Goal: Information Seeking & Learning: Learn about a topic

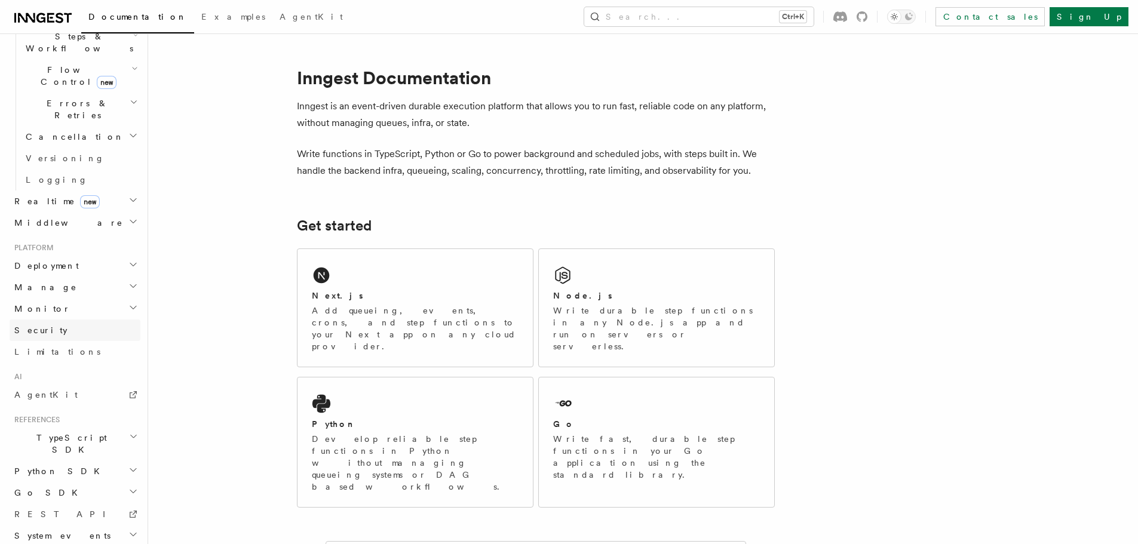
scroll to position [292, 0]
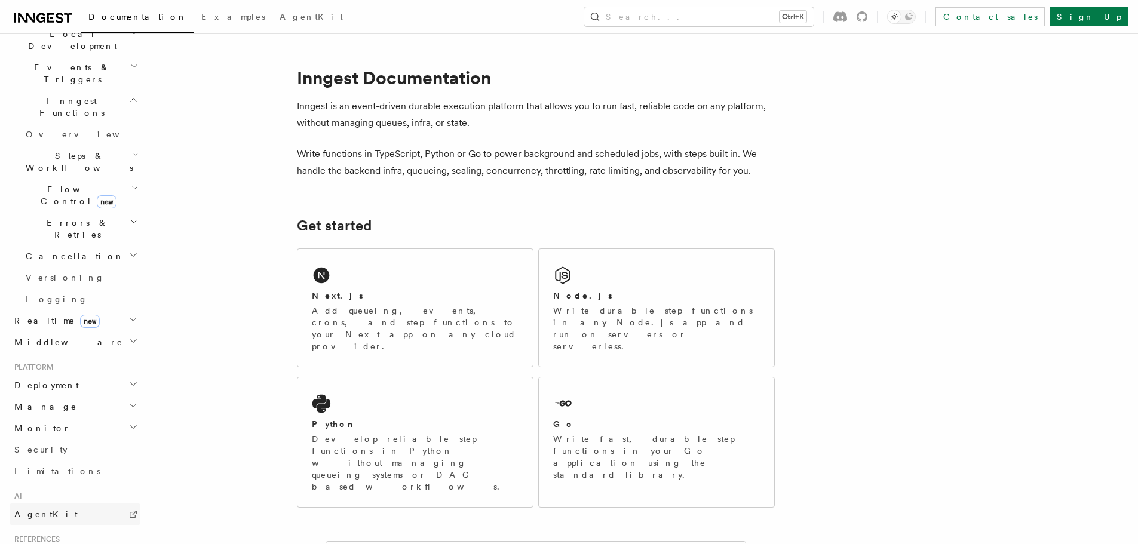
click at [60, 504] on link "AgentKit" at bounding box center [75, 515] width 131 height 22
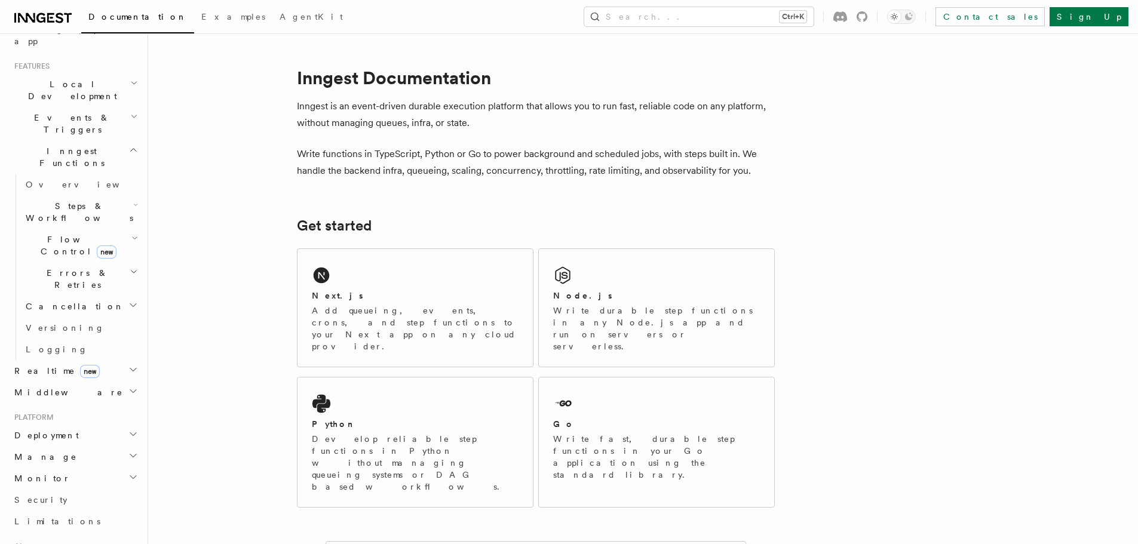
scroll to position [232, 0]
click at [814, 22] on button "Search... Ctrl+K" at bounding box center [698, 16] width 229 height 19
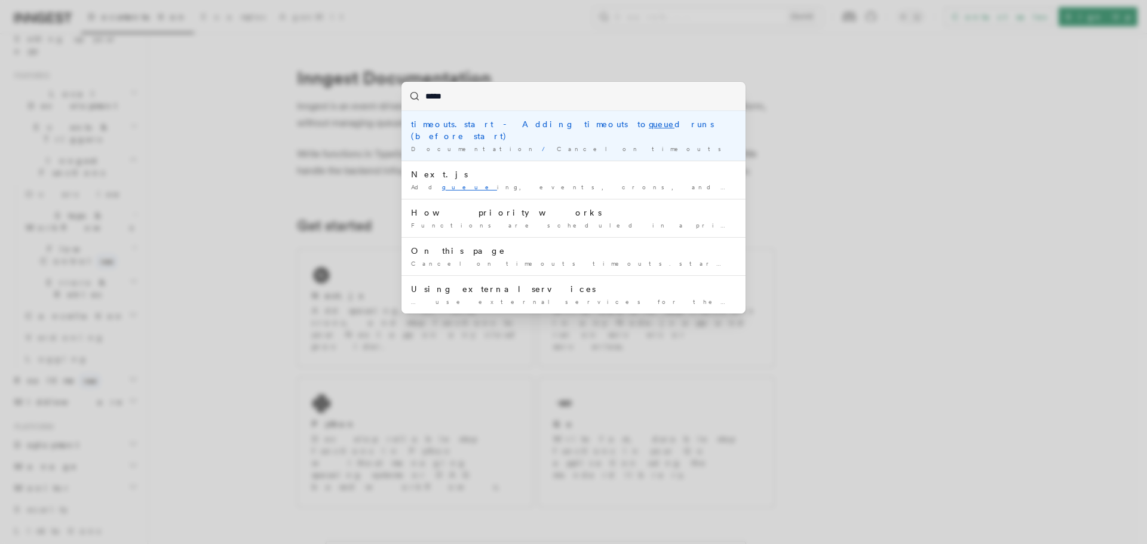
type input "*****"
click at [780, 18] on div "***** timeouts.start - Adding timeouts to queue d runs (before start) Documenta…" at bounding box center [573, 272] width 1147 height 544
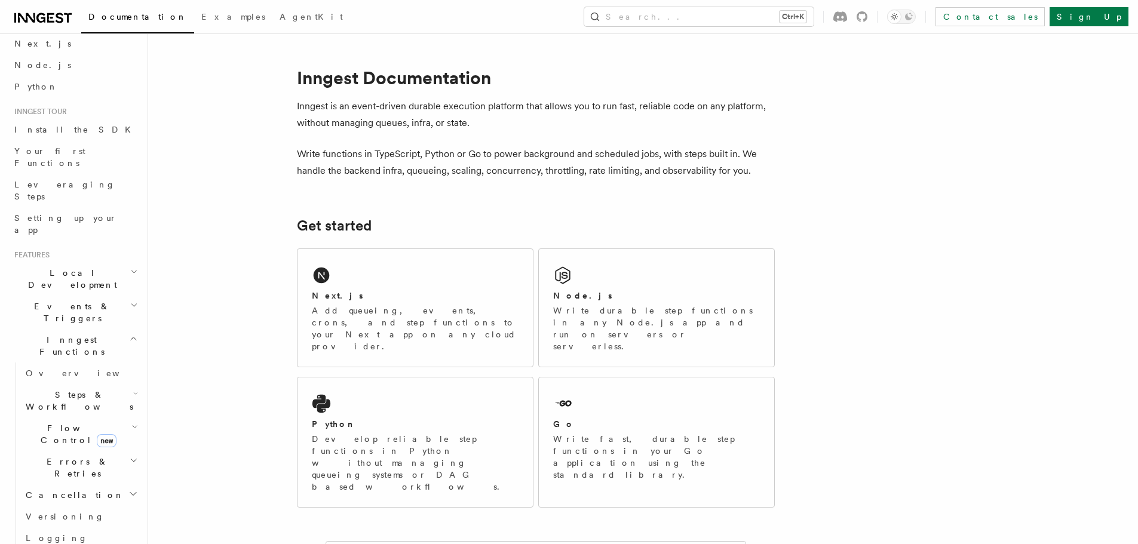
scroll to position [0, 0]
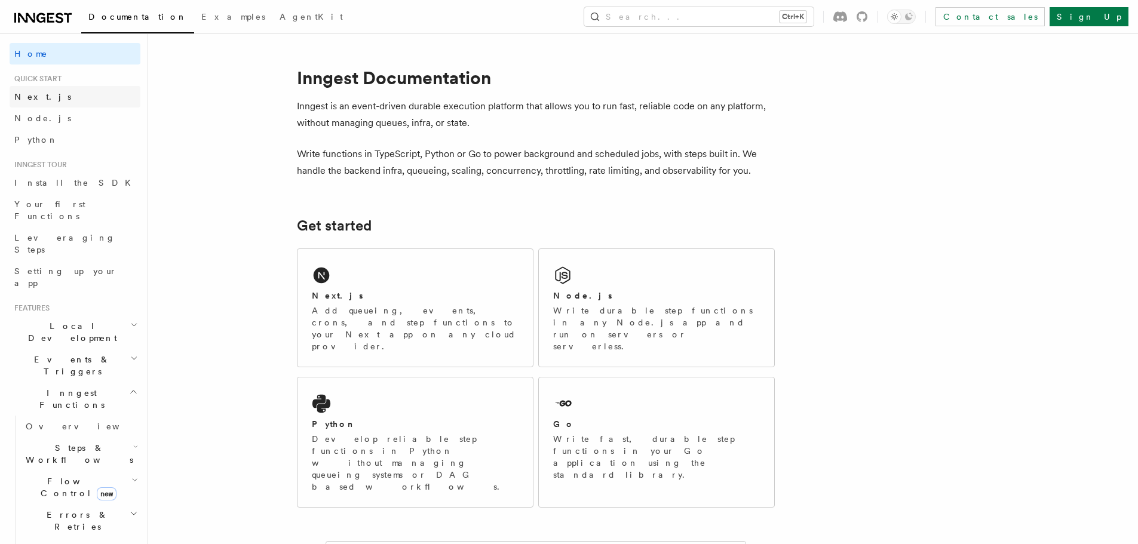
click at [68, 103] on link "Next.js" at bounding box center [75, 97] width 131 height 22
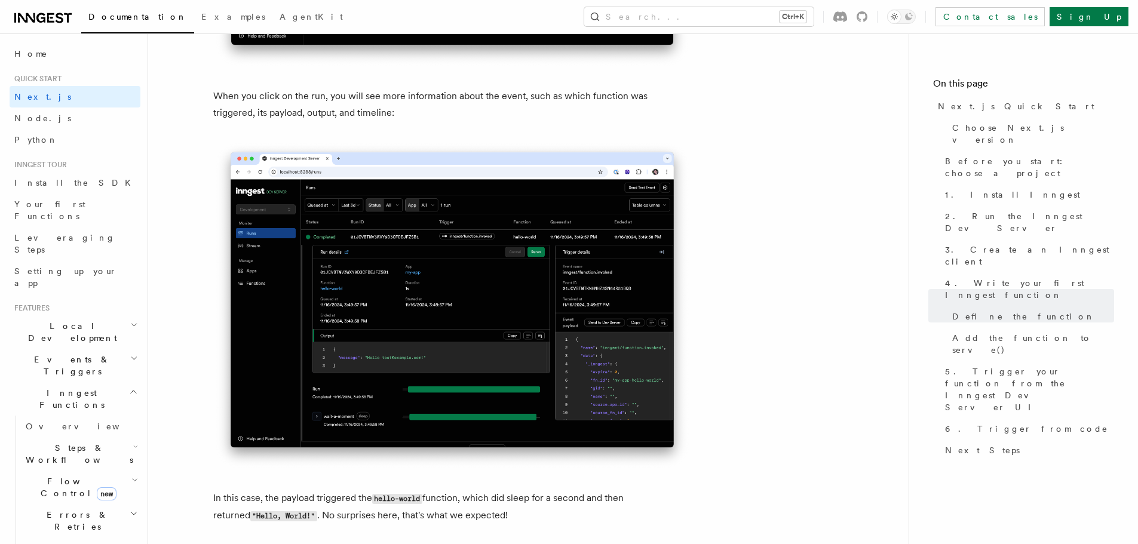
scroll to position [4422, 0]
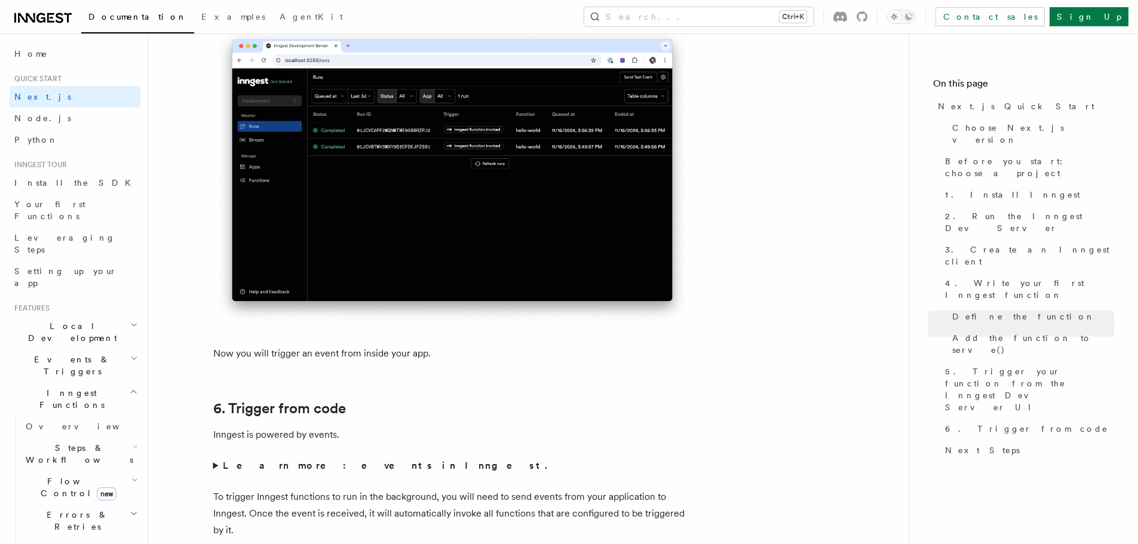
scroll to position [0, 0]
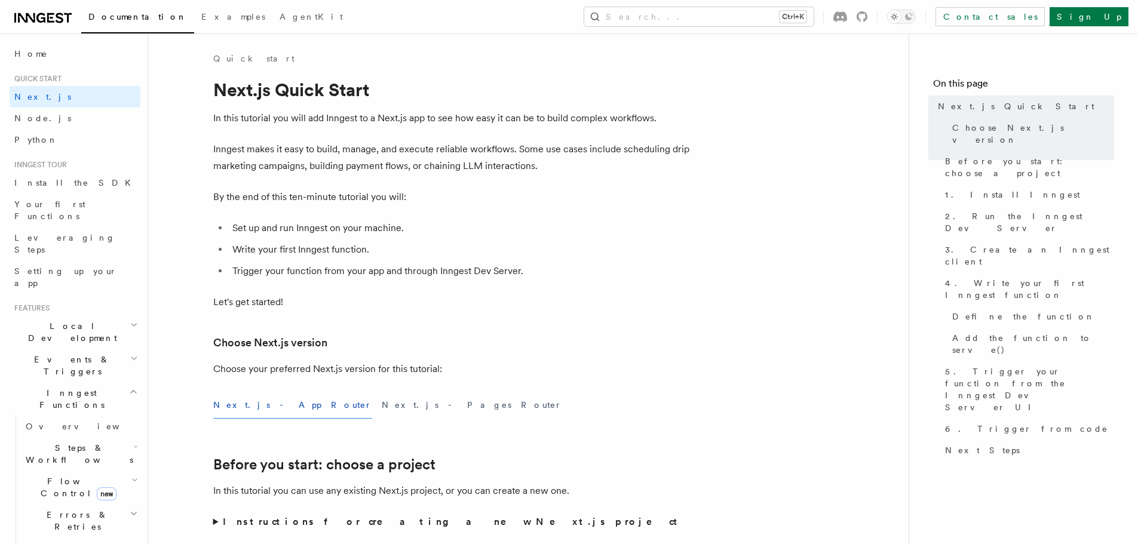
click at [112, 349] on h2 "Events & Triggers" at bounding box center [75, 365] width 131 height 33
click at [47, 423] on link "Sending events" at bounding box center [81, 439] width 120 height 33
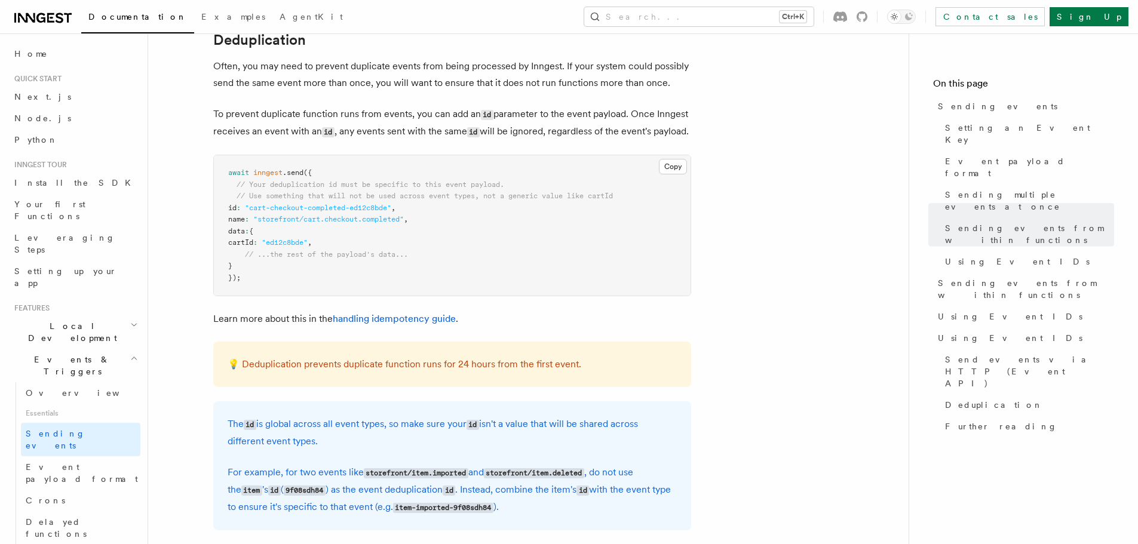
scroll to position [3227, 0]
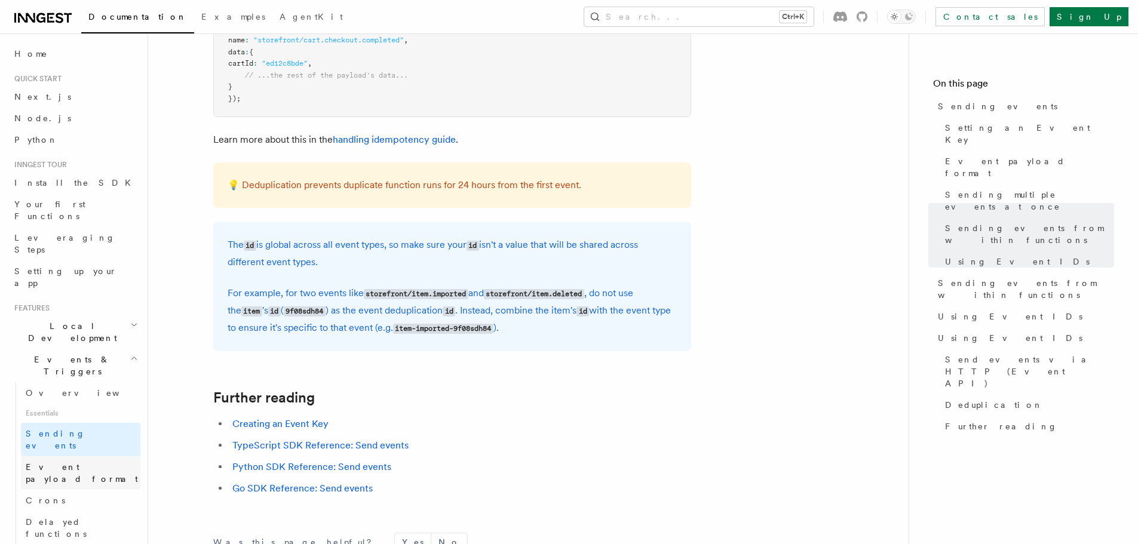
click at [58, 463] on span "Event payload format" at bounding box center [82, 474] width 112 height 22
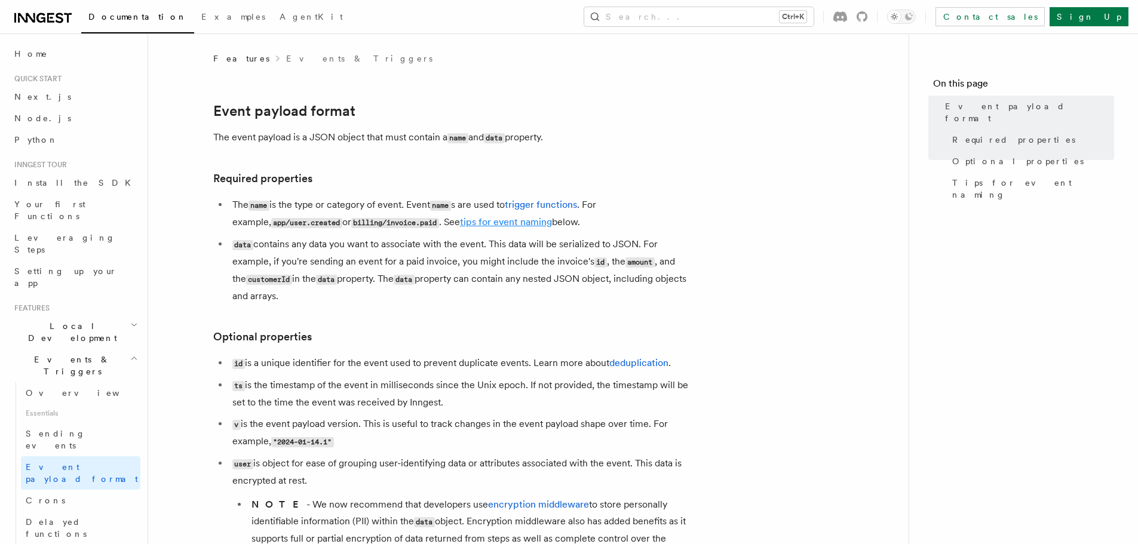
click at [473, 221] on link "tips for event naming" at bounding box center [506, 221] width 92 height 11
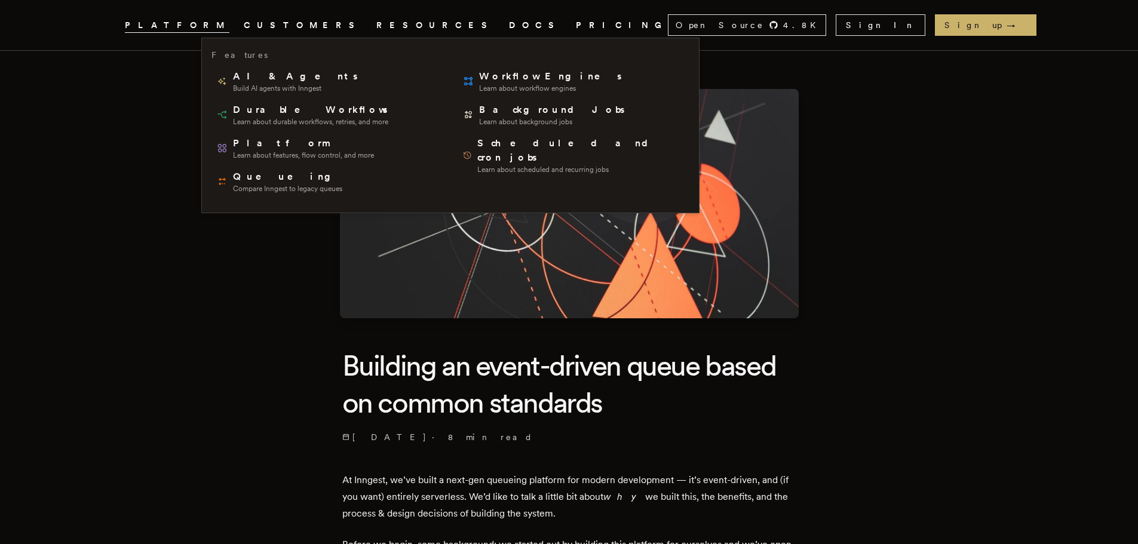
click at [213, 27] on span "PLATFORM" at bounding box center [177, 25] width 105 height 15
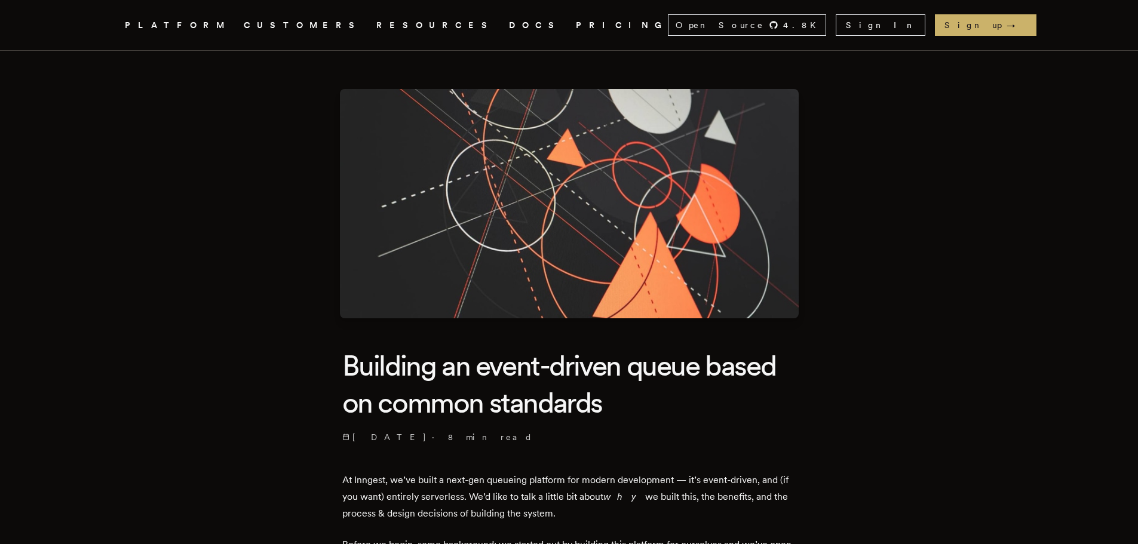
click at [213, 27] on span "PLATFORM" at bounding box center [177, 25] width 105 height 15
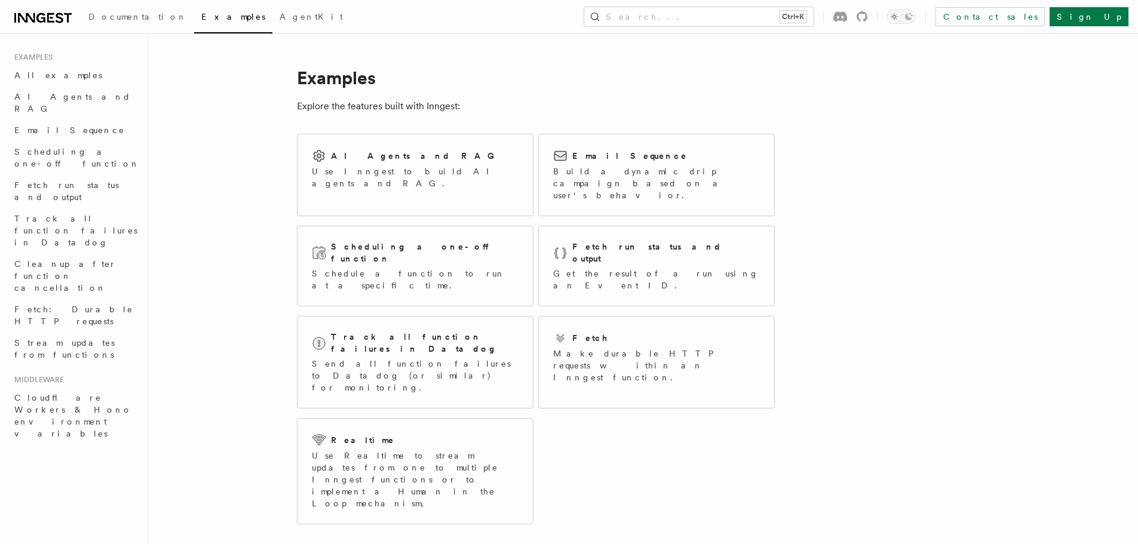
drag, startPoint x: 662, startPoint y: 279, endPoint x: 884, endPoint y: 329, distance: 228.4
click at [884, 329] on article "Examples Explore the features built with Inngest: AI Agents and RAG Use Inngest…" at bounding box center [612, 475] width 890 height 845
click at [569, 331] on div at bounding box center [561, 338] width 17 height 14
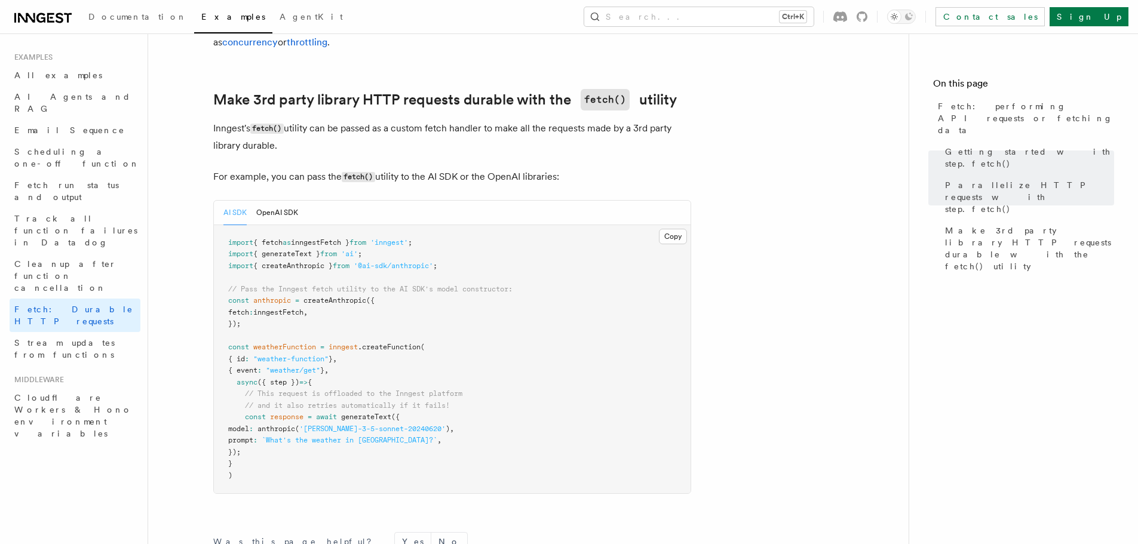
scroll to position [1016, 0]
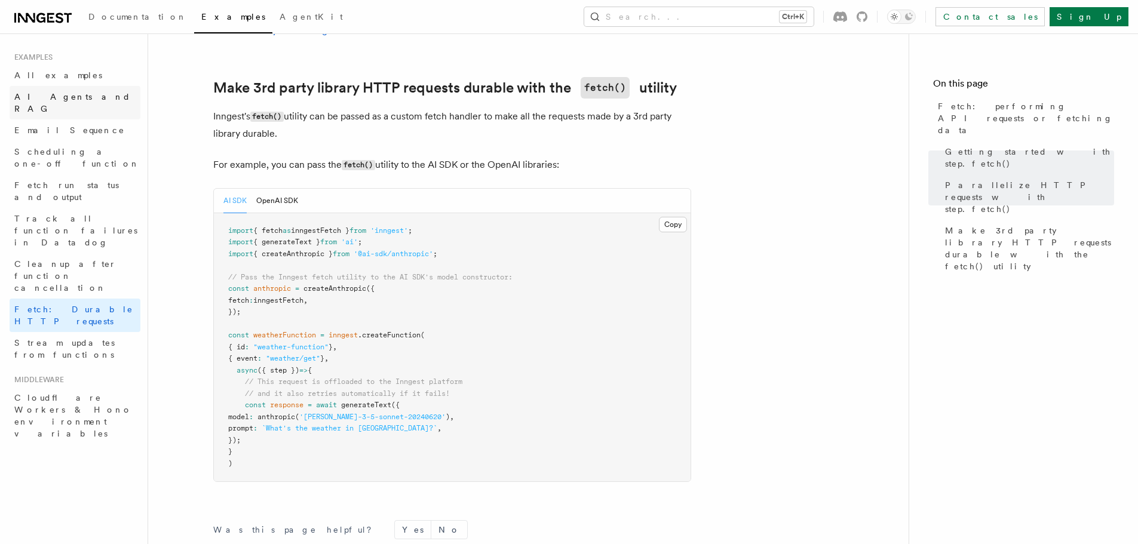
click at [108, 102] on link "AI Agents and RAG" at bounding box center [75, 102] width 131 height 33
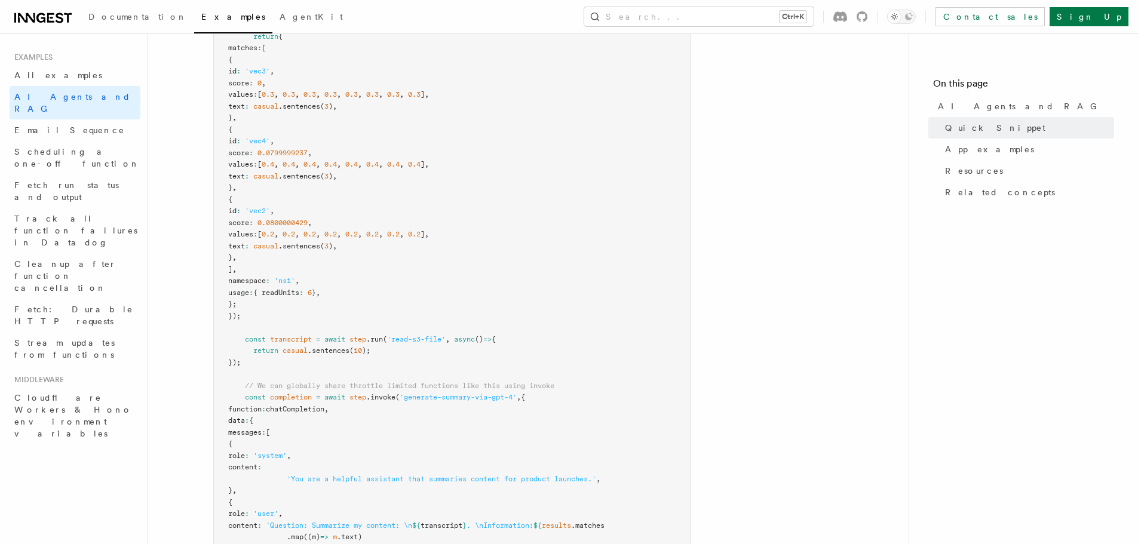
scroll to position [359, 0]
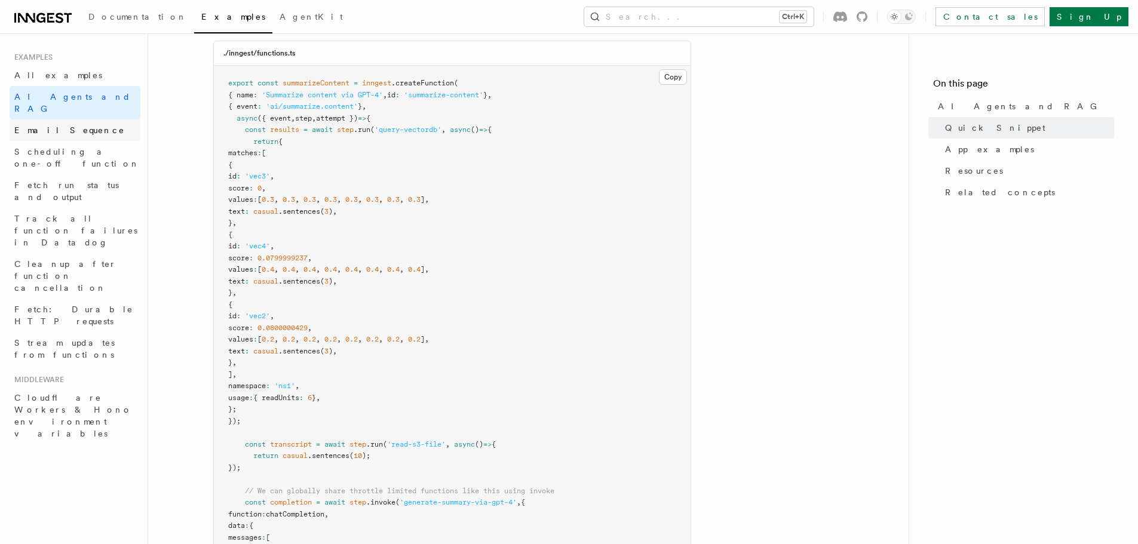
click at [75, 126] on link "Email Sequence" at bounding box center [75, 131] width 131 height 22
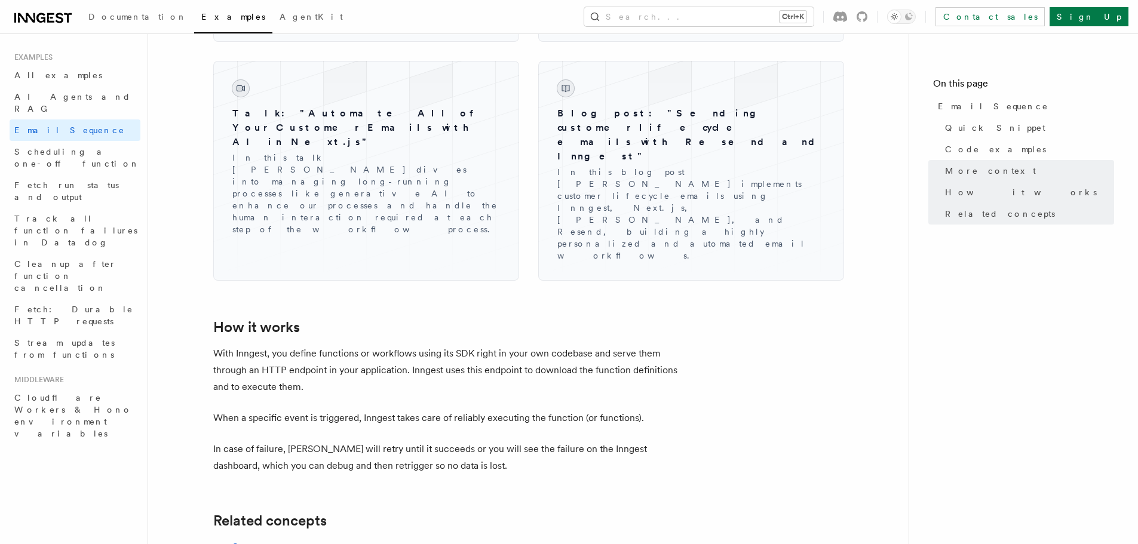
scroll to position [1733, 0]
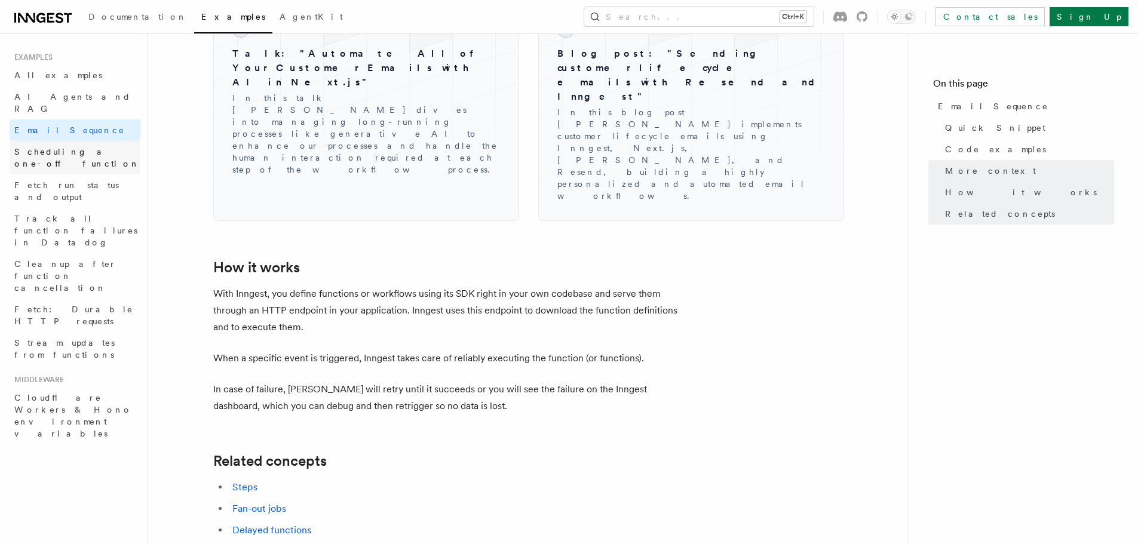
click at [82, 147] on span "Scheduling a one-off function" at bounding box center [76, 158] width 125 height 22
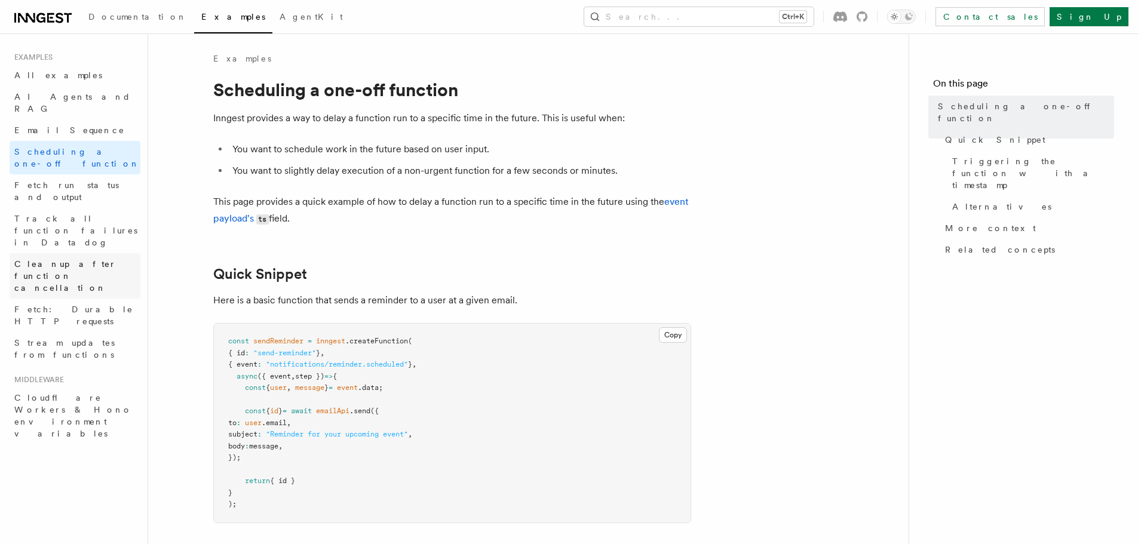
click at [99, 259] on span "Cleanup after function cancellation" at bounding box center [65, 275] width 102 height 33
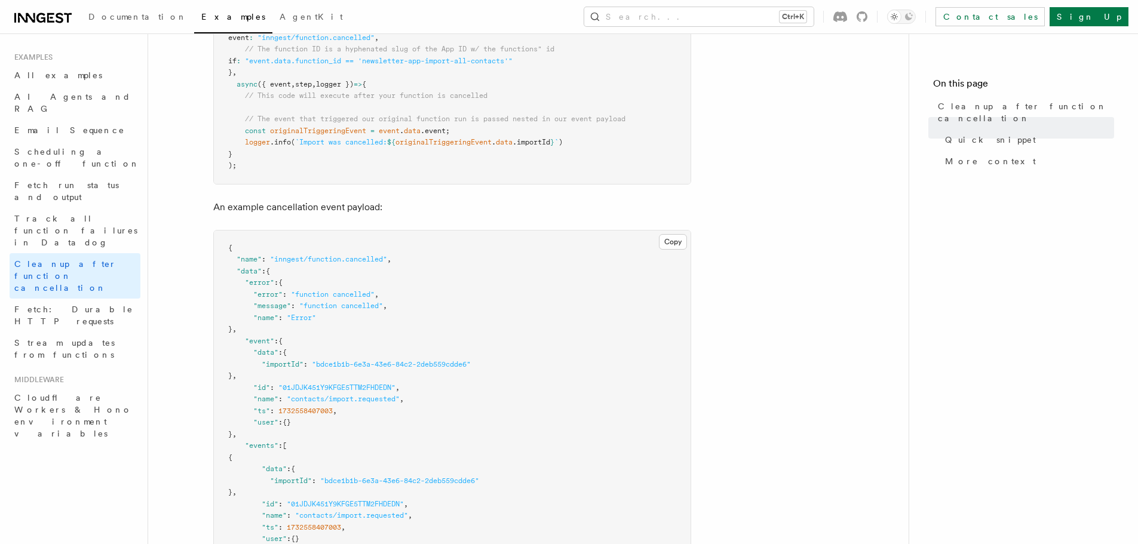
scroll to position [598, 0]
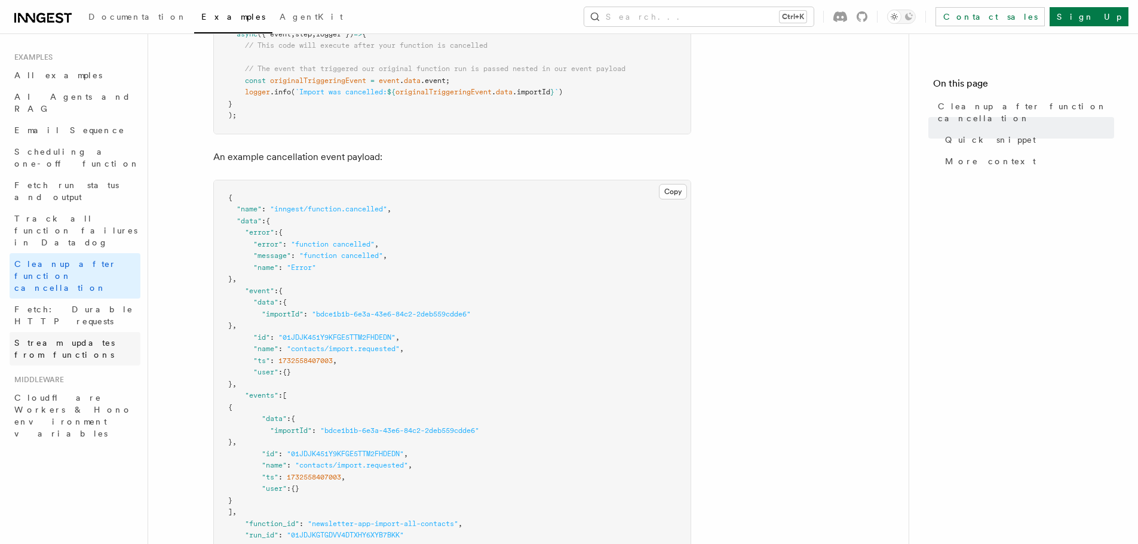
click at [103, 337] on span "Stream updates from functions" at bounding box center [77, 349] width 126 height 24
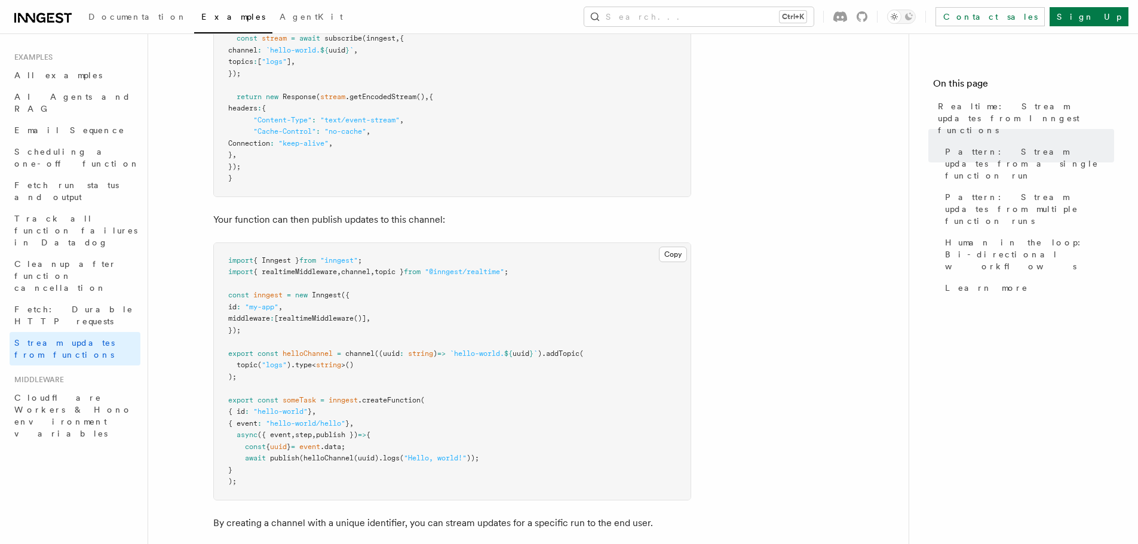
scroll to position [478, 0]
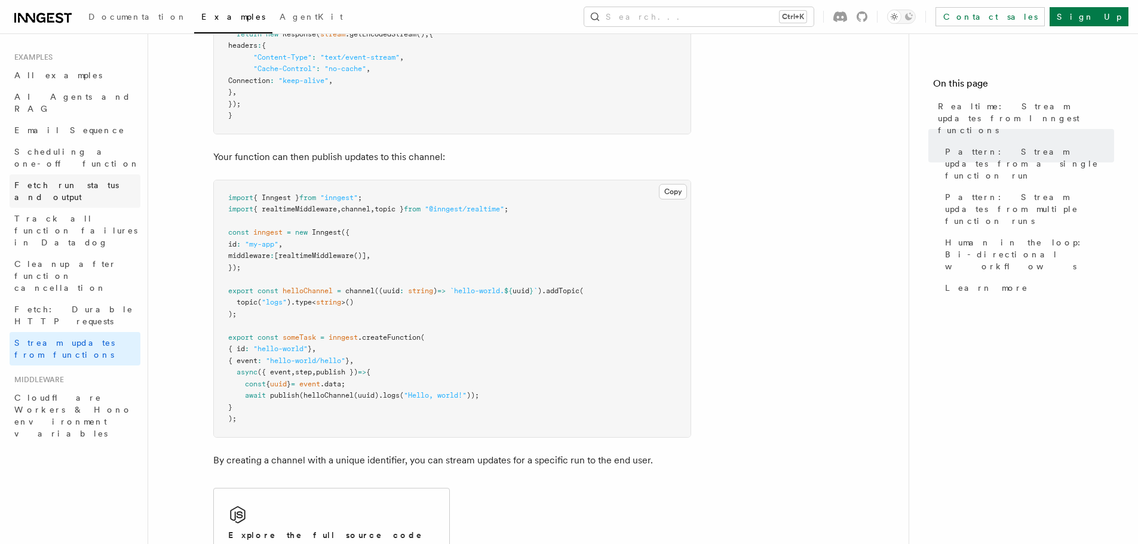
click at [99, 174] on link "Fetch run status and output" at bounding box center [75, 190] width 131 height 33
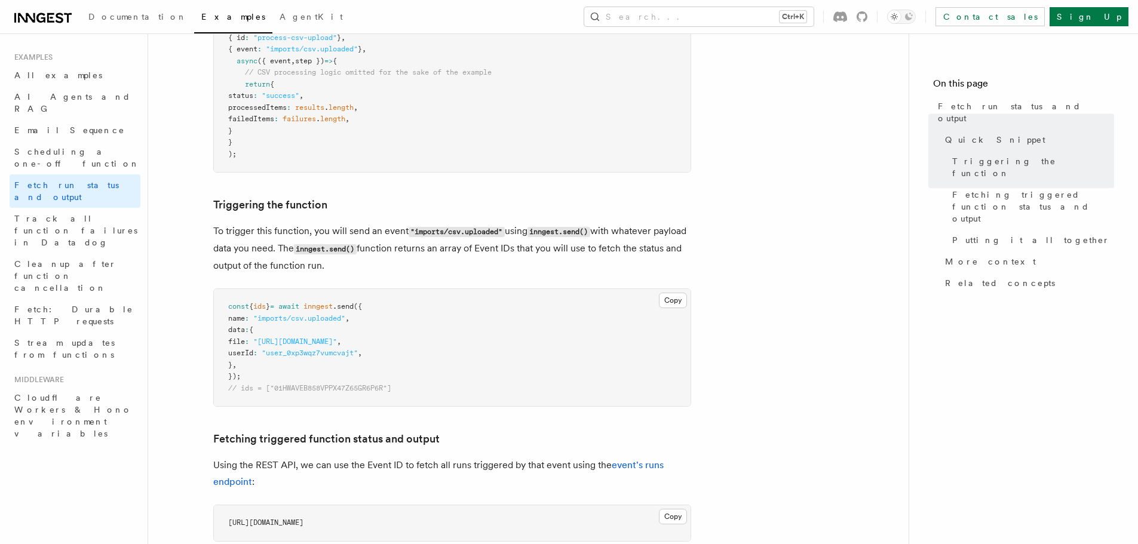
scroll to position [299, 0]
click at [595, 388] on pre "const { ids } = await inngest .send ({ name : "imports/csv.uploaded" , data : {…" at bounding box center [452, 347] width 477 height 117
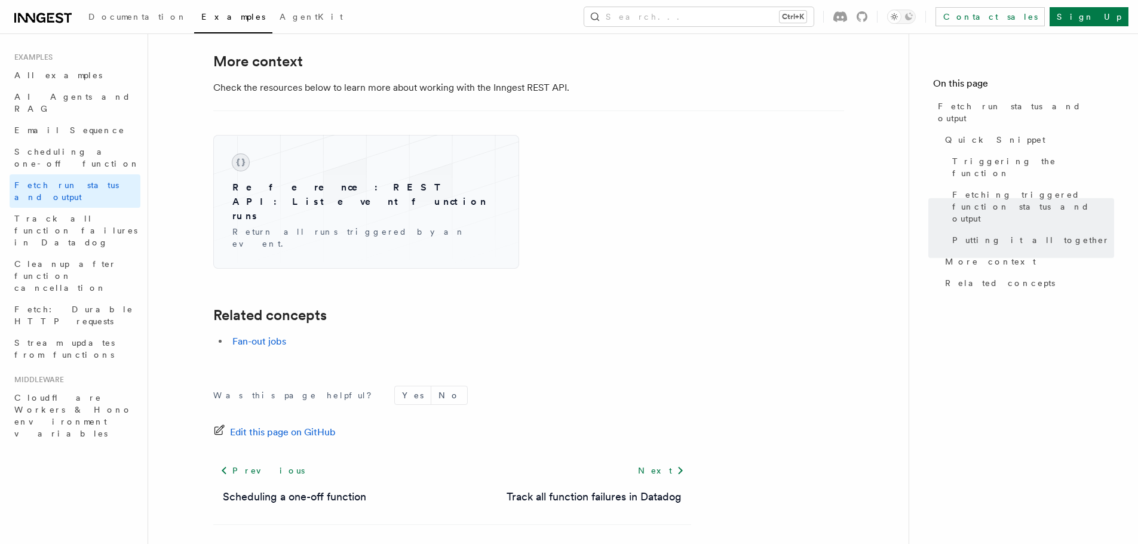
scroll to position [1865, 0]
click at [268, 333] on li "Fan-out jobs" at bounding box center [460, 341] width 463 height 17
click at [275, 335] on link "Fan-out jobs" at bounding box center [259, 340] width 54 height 11
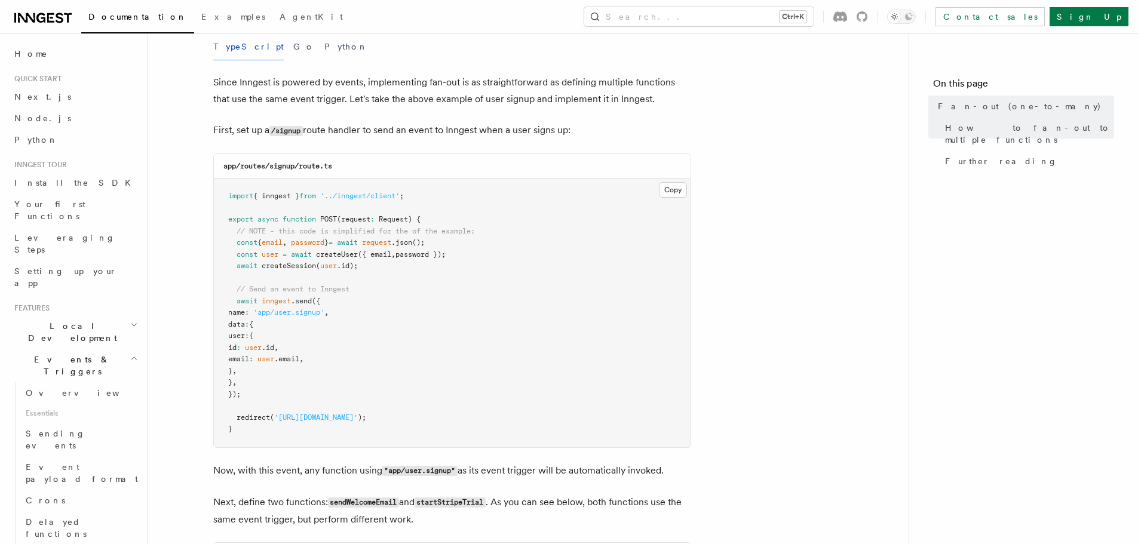
scroll to position [657, 0]
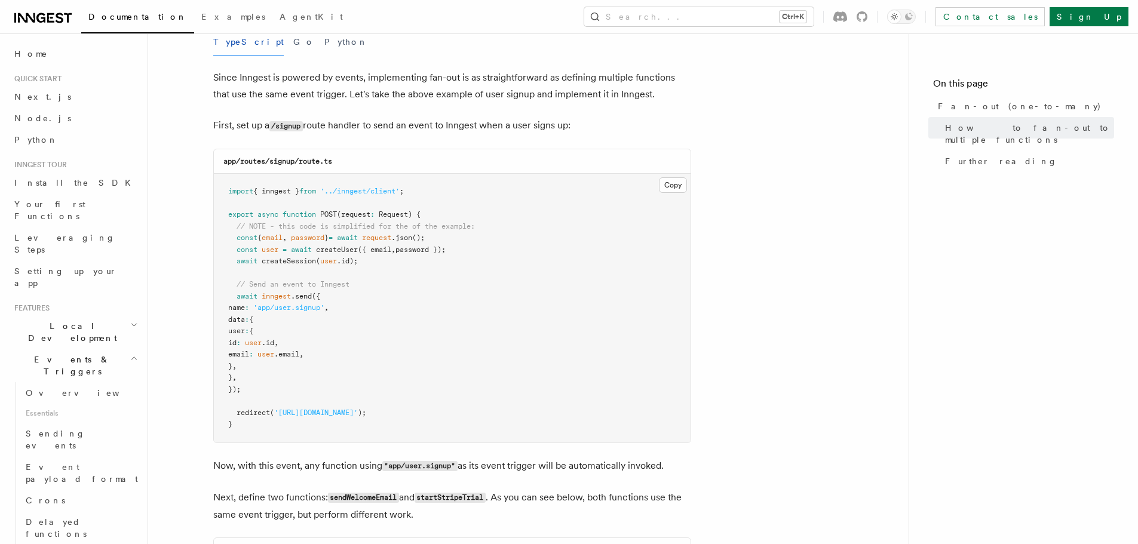
drag, startPoint x: 289, startPoint y: 294, endPoint x: 436, endPoint y: 397, distance: 179.9
click at [437, 397] on pre "import { inngest } from '../inngest/client' ; export async function POST (reque…" at bounding box center [452, 308] width 477 height 269
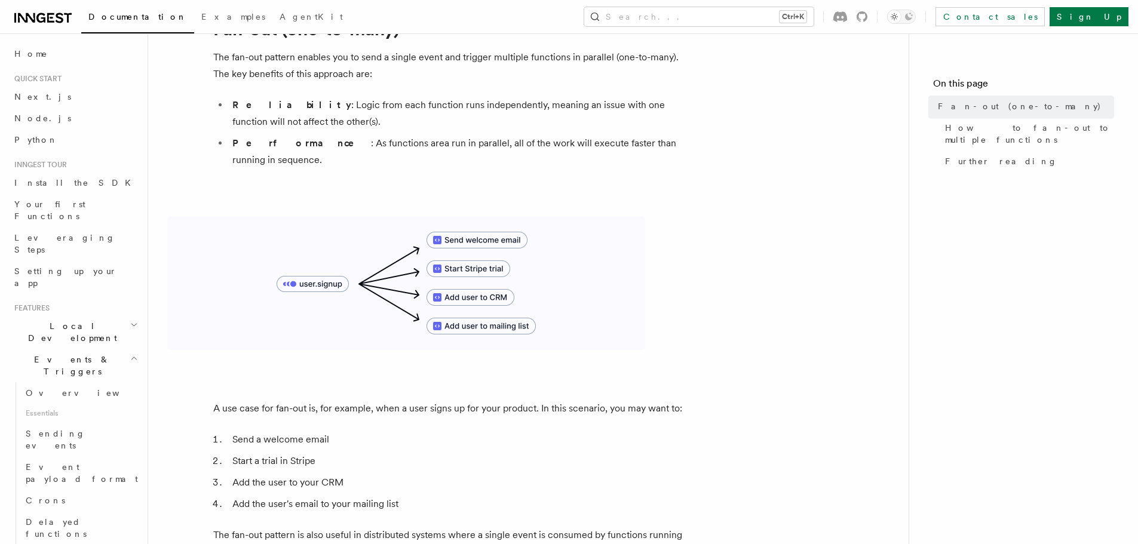
scroll to position [120, 0]
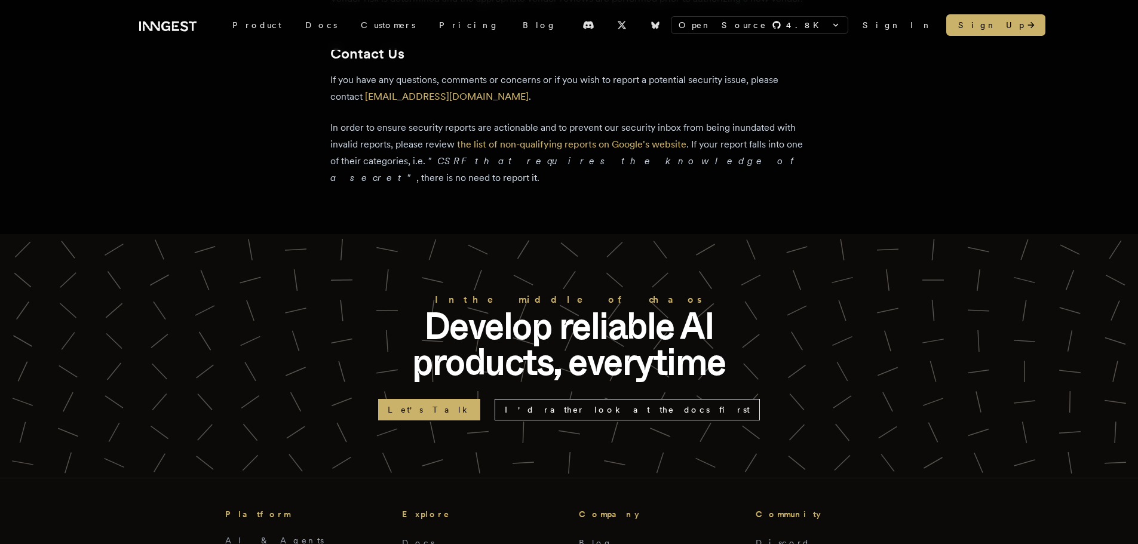
scroll to position [2450, 0]
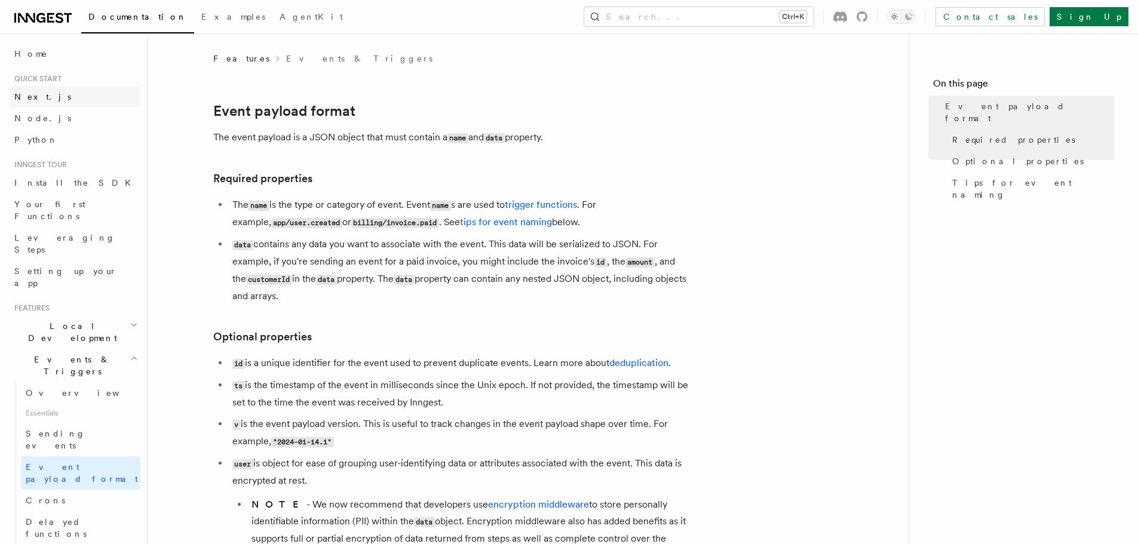
click at [88, 94] on link "Next.js" at bounding box center [75, 97] width 131 height 22
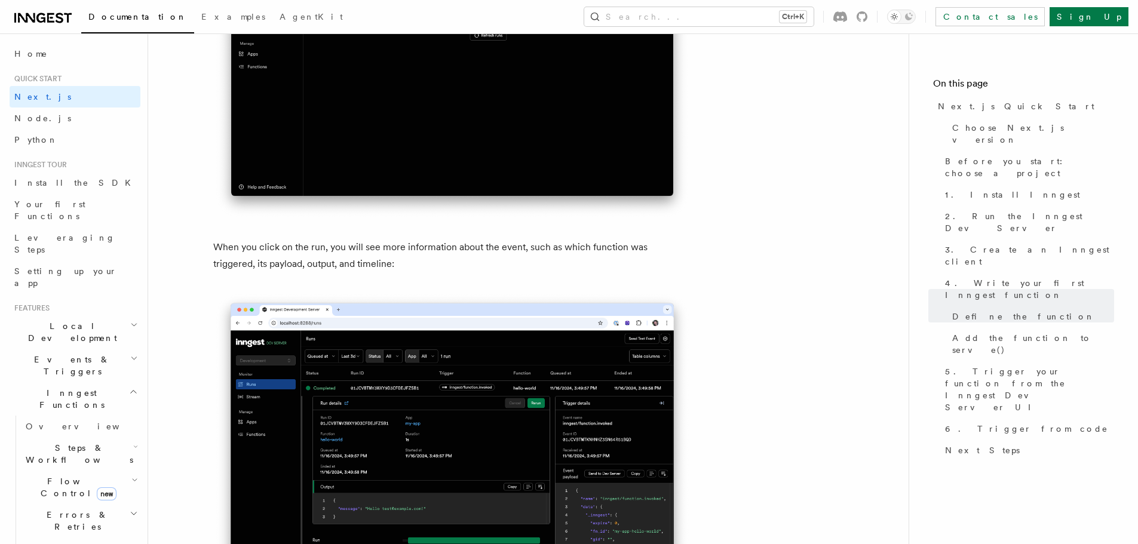
scroll to position [4243, 0]
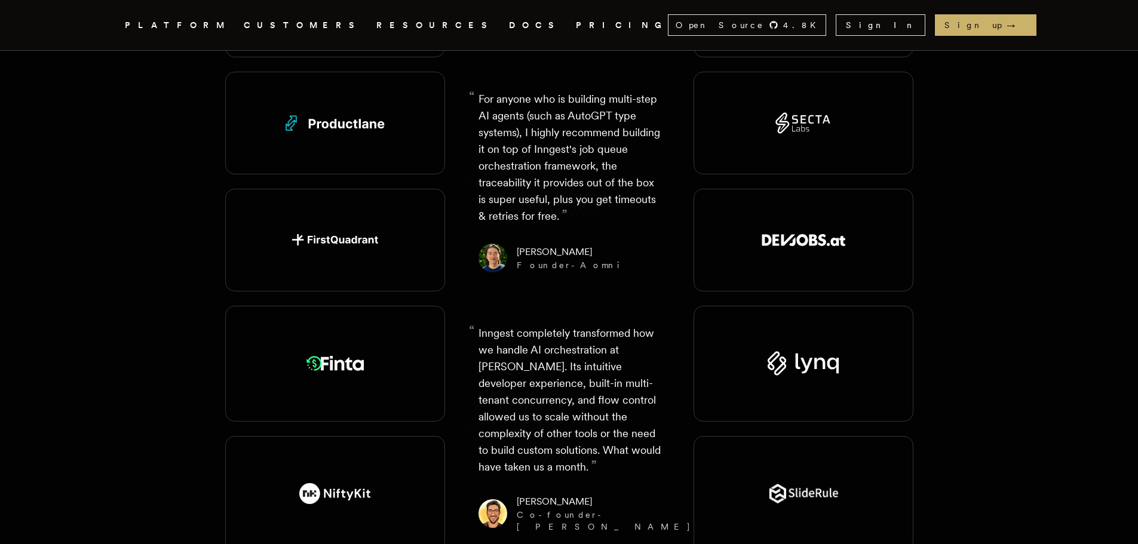
scroll to position [2092, 0]
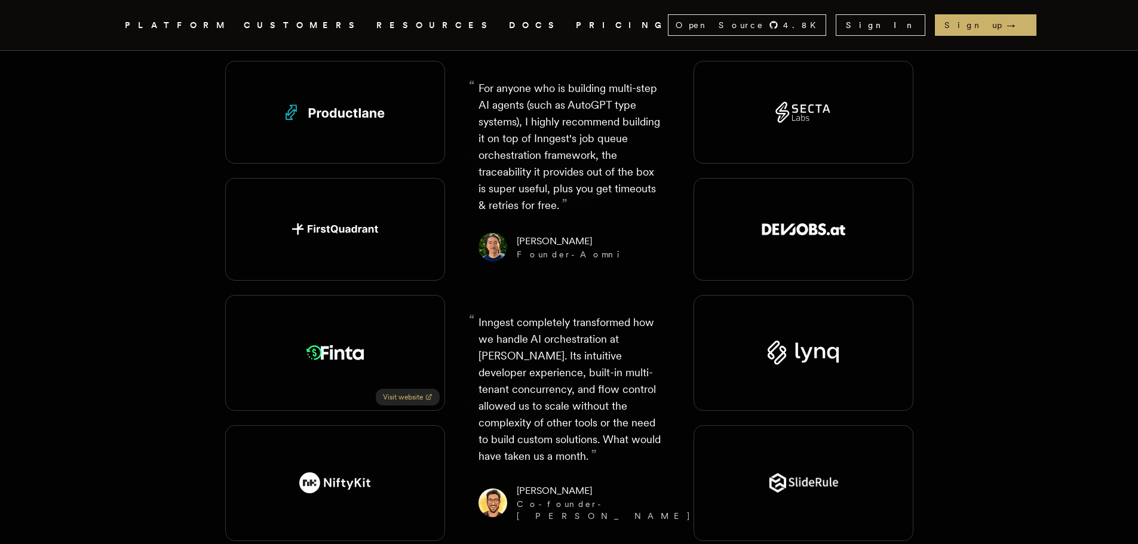
drag, startPoint x: 381, startPoint y: 332, endPoint x: 390, endPoint y: 337, distance: 10.7
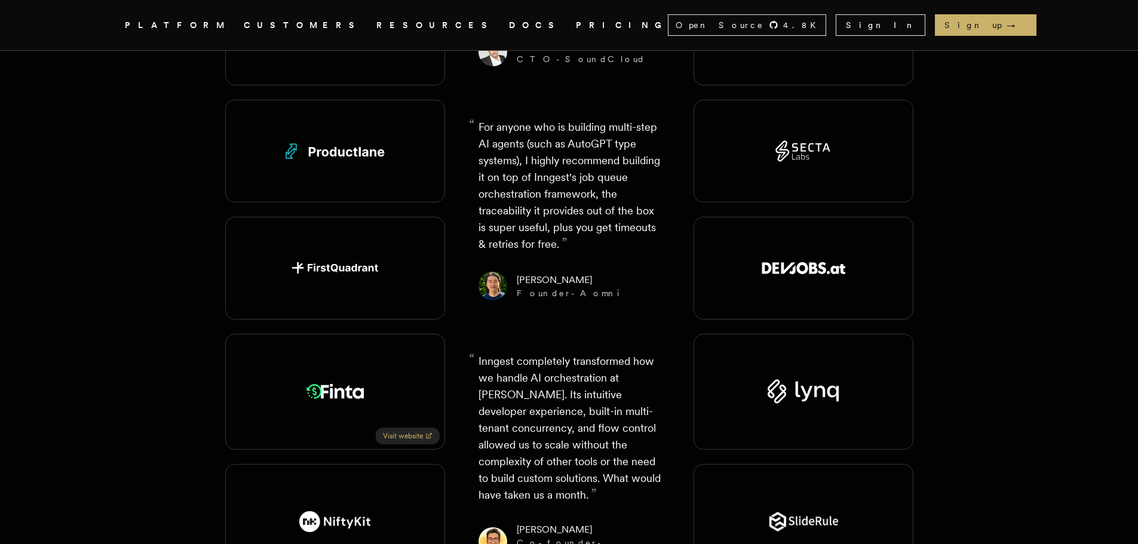
scroll to position [2032, 0]
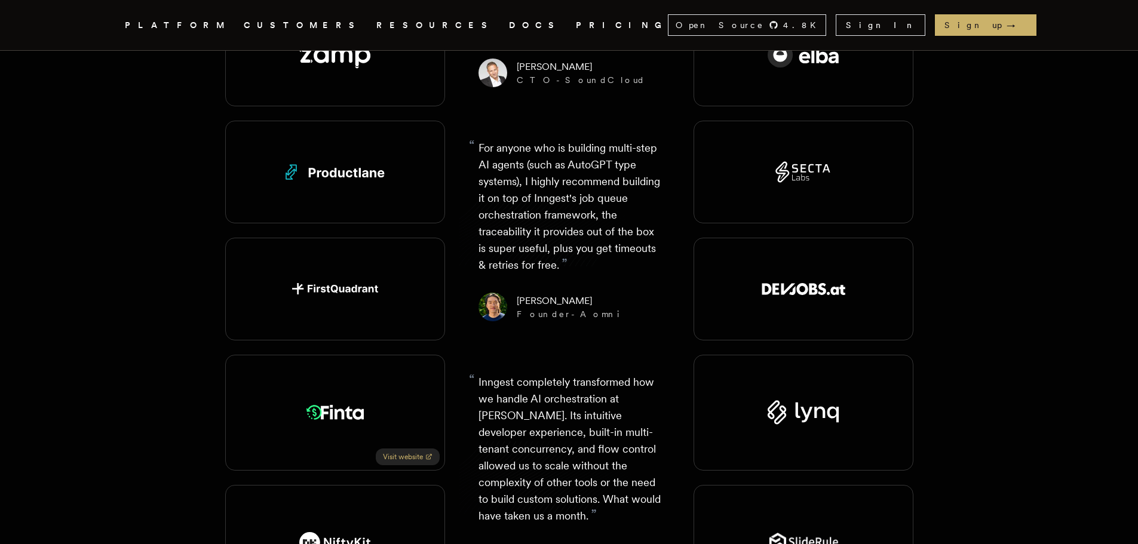
click at [421, 449] on link "Visit website" at bounding box center [408, 457] width 64 height 17
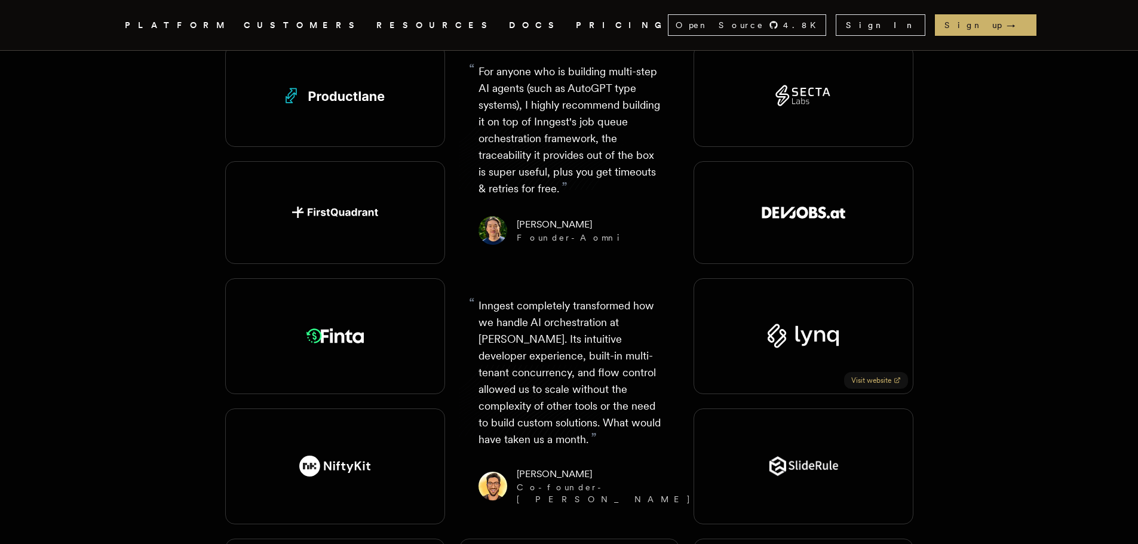
scroll to position [2092, 0]
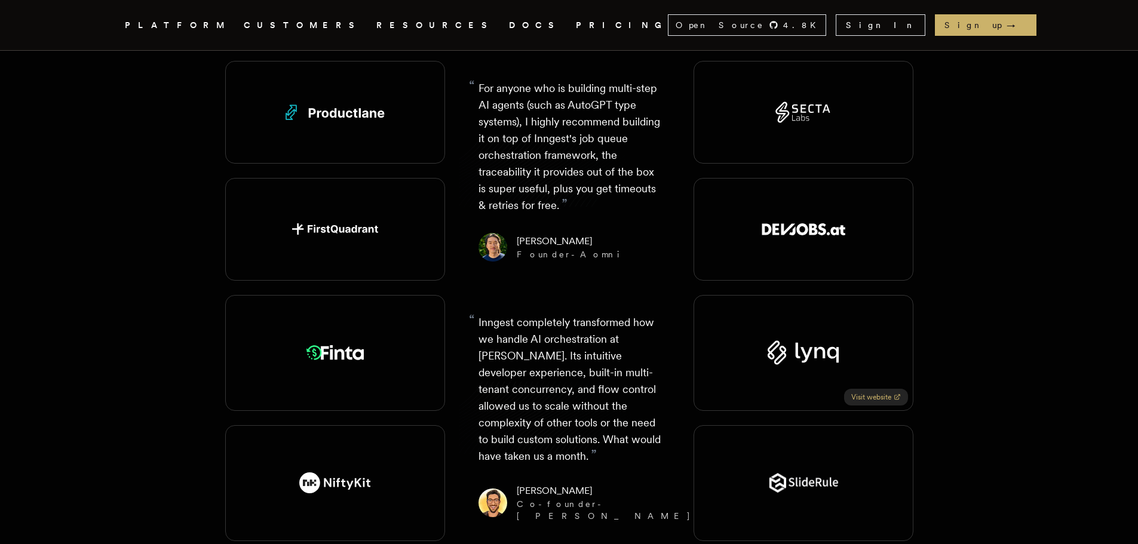
click at [883, 389] on link "Visit website" at bounding box center [876, 397] width 64 height 17
click at [393, 259] on link "Visit website" at bounding box center [408, 267] width 64 height 17
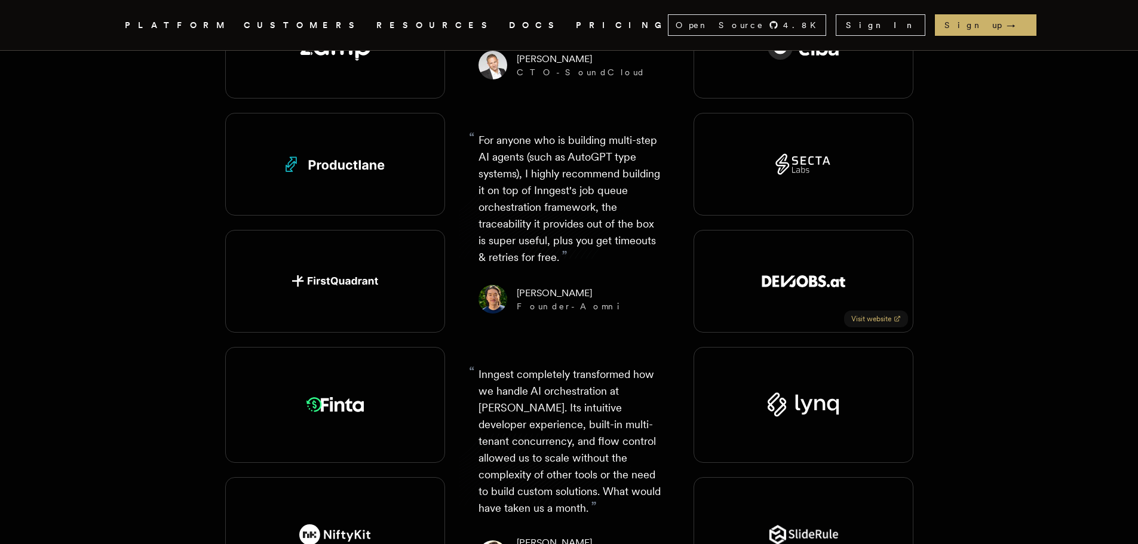
scroll to position [1972, 0]
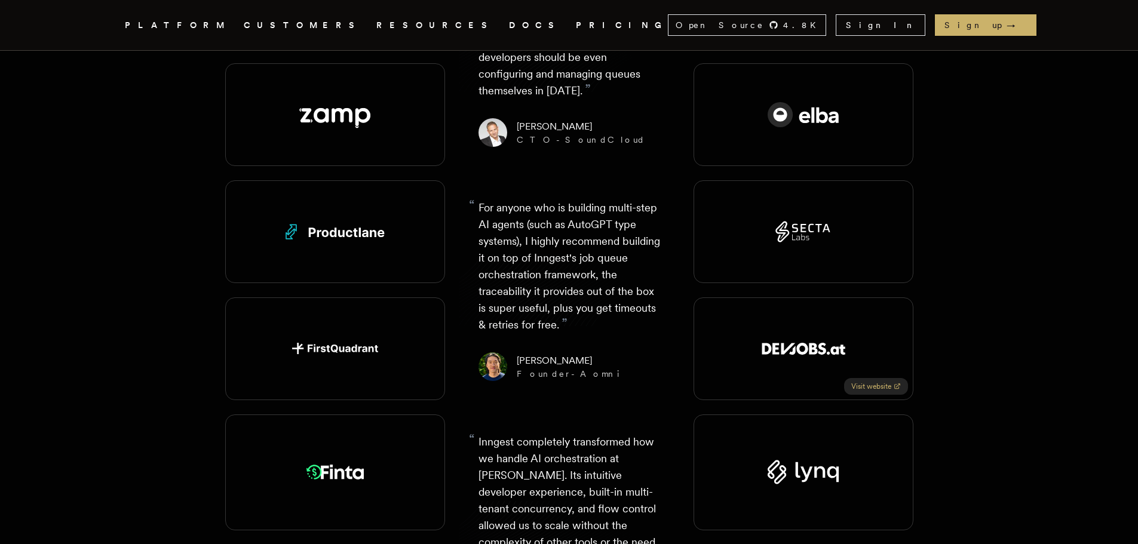
click at [868, 378] on link "Visit website" at bounding box center [876, 386] width 64 height 17
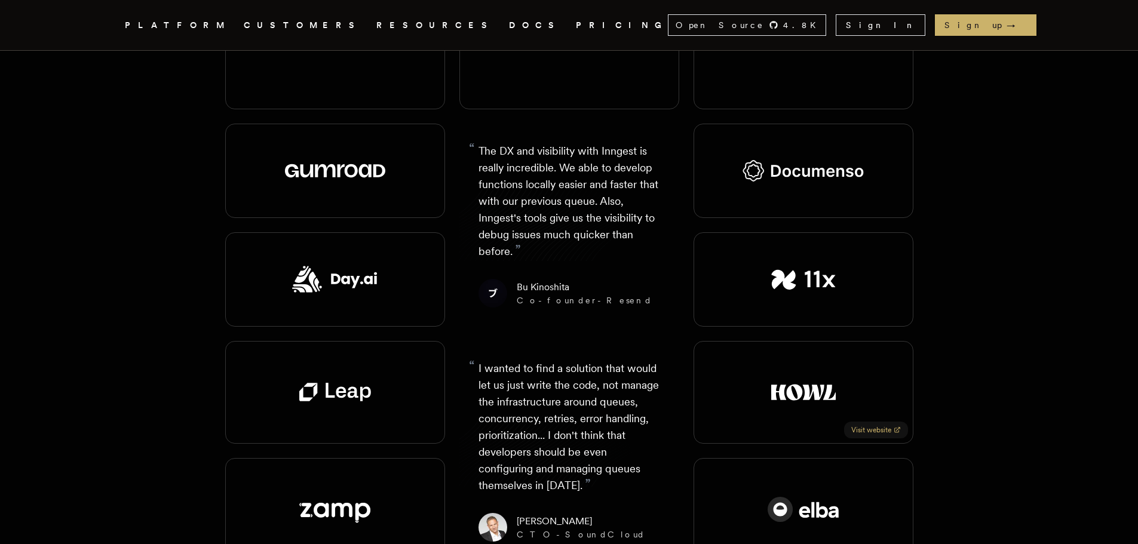
scroll to position [1554, 0]
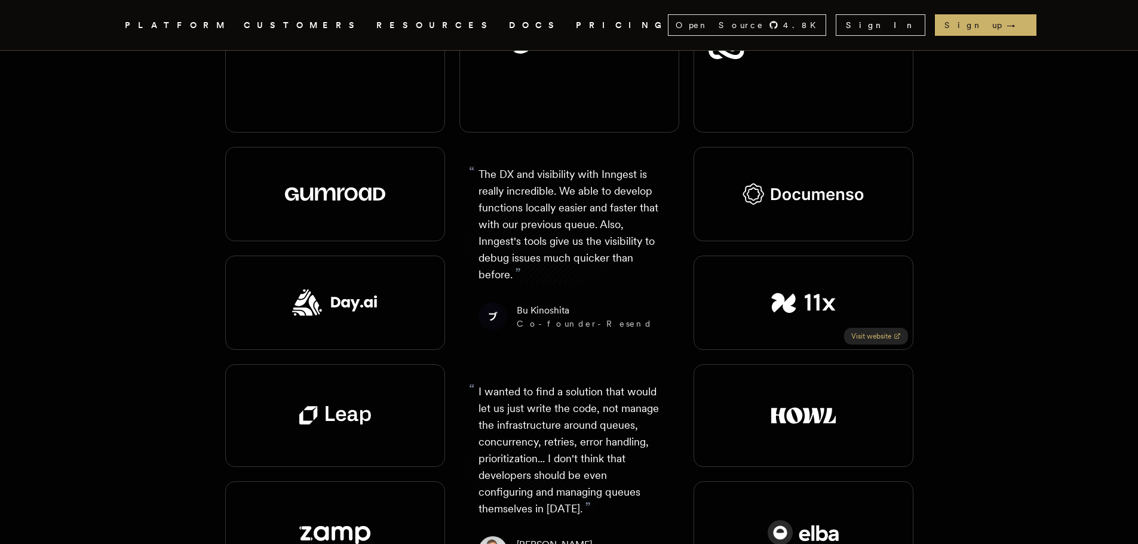
click at [855, 328] on link "Visit website" at bounding box center [876, 336] width 64 height 17
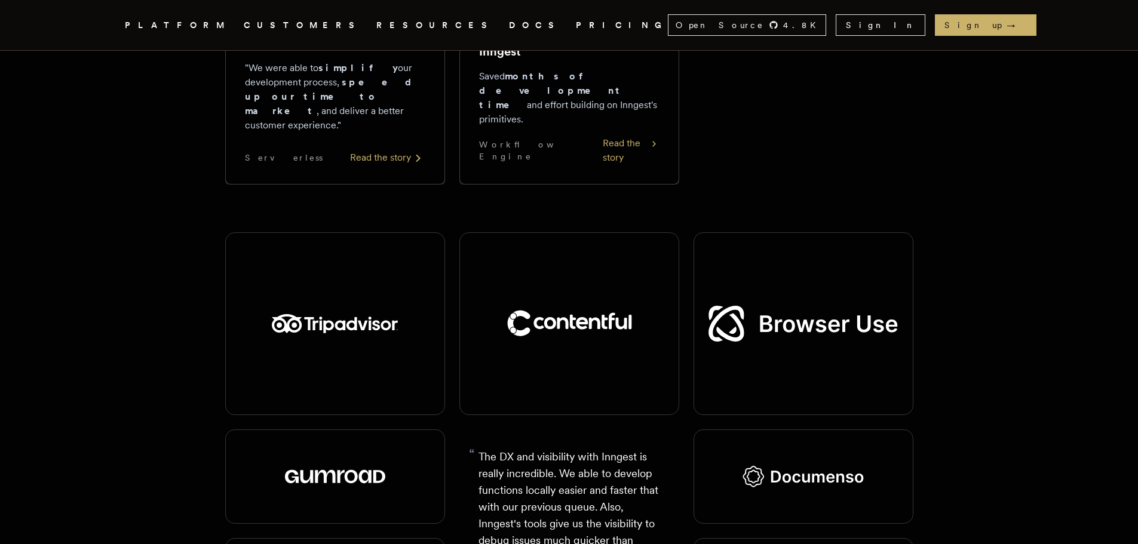
scroll to position [1255, 0]
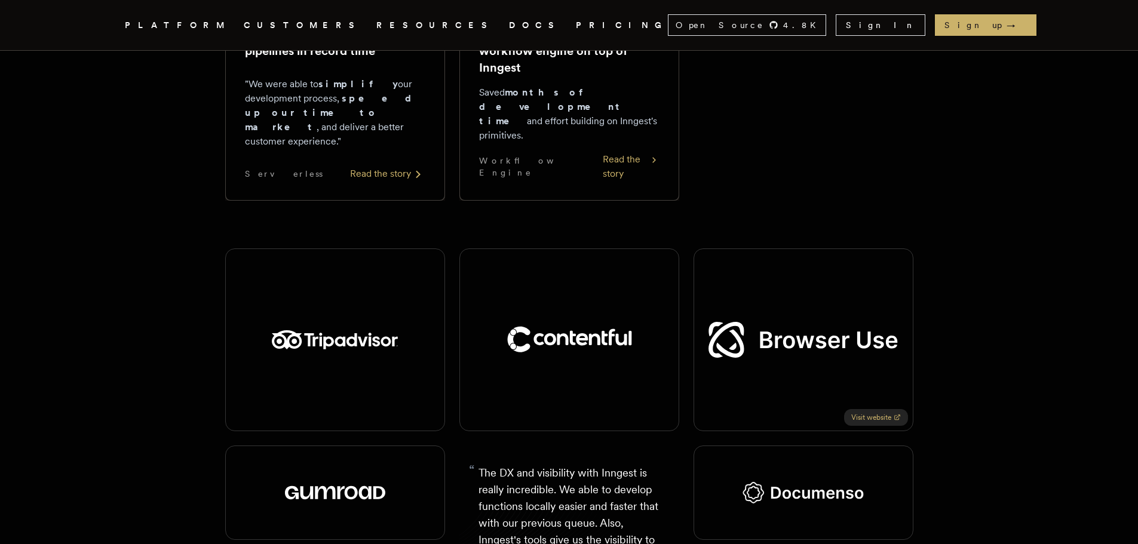
click at [881, 409] on link "Visit website" at bounding box center [876, 417] width 64 height 17
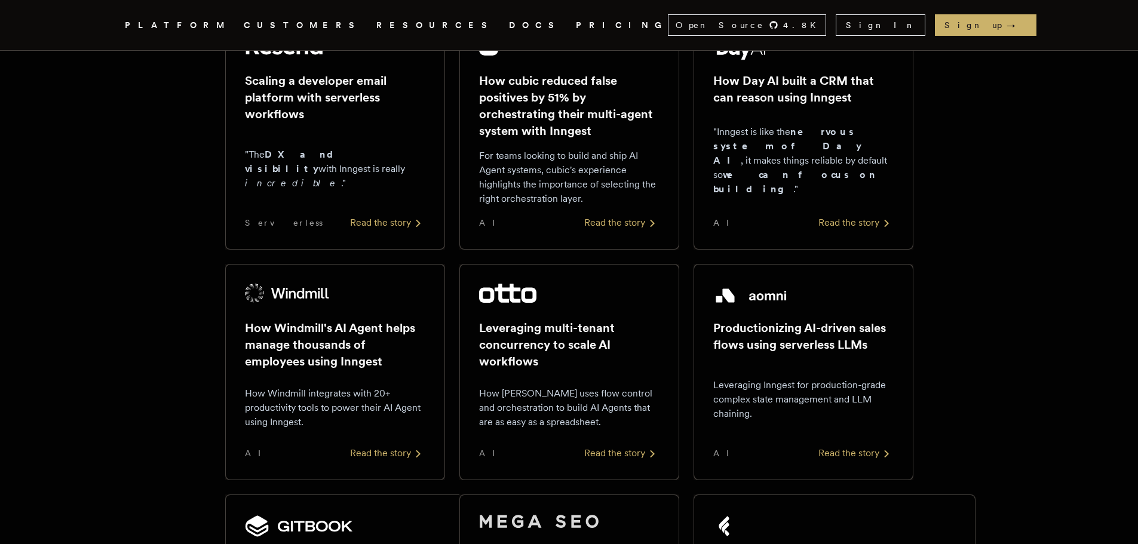
scroll to position [478, 0]
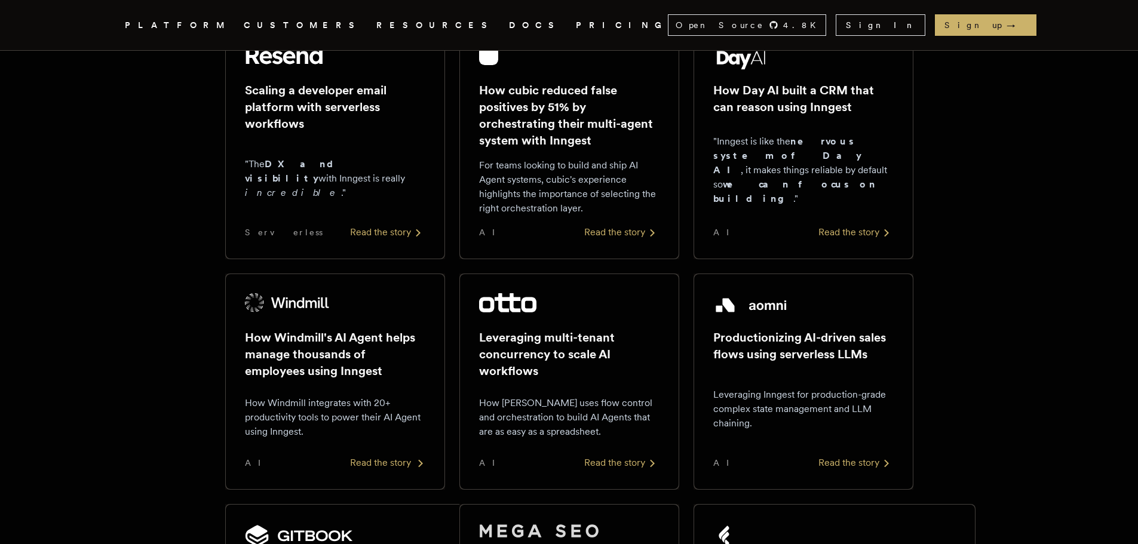
click at [376, 460] on div "Read the story" at bounding box center [387, 463] width 75 height 14
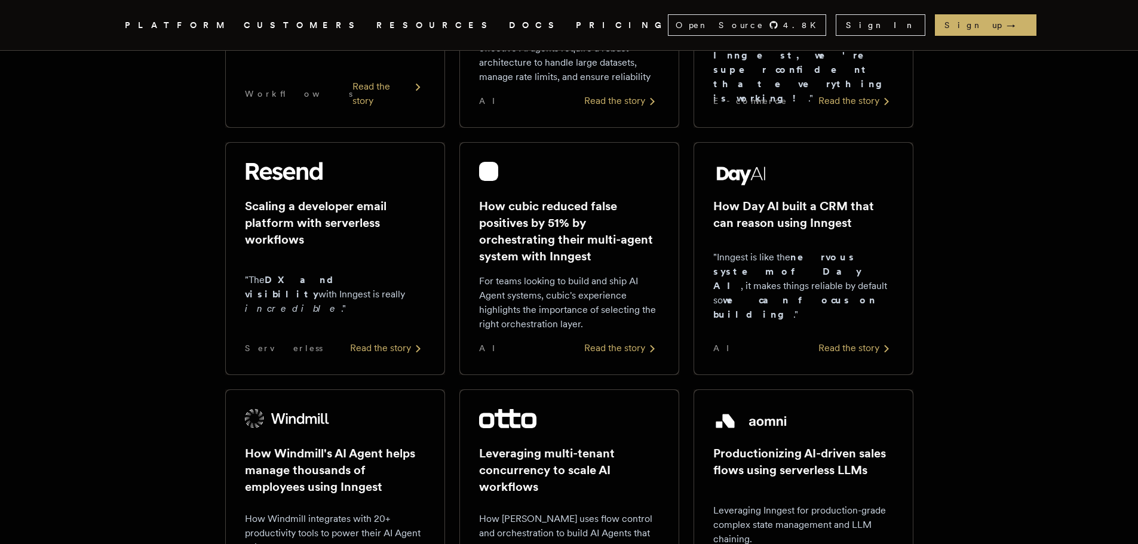
scroll to position [359, 0]
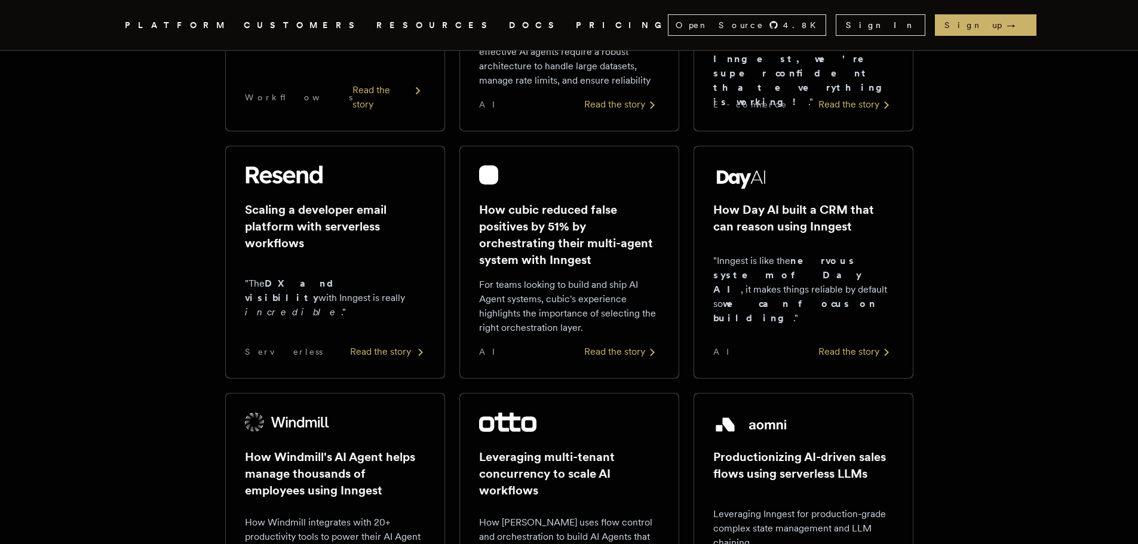
click at [391, 354] on div "Read the story" at bounding box center [387, 352] width 75 height 14
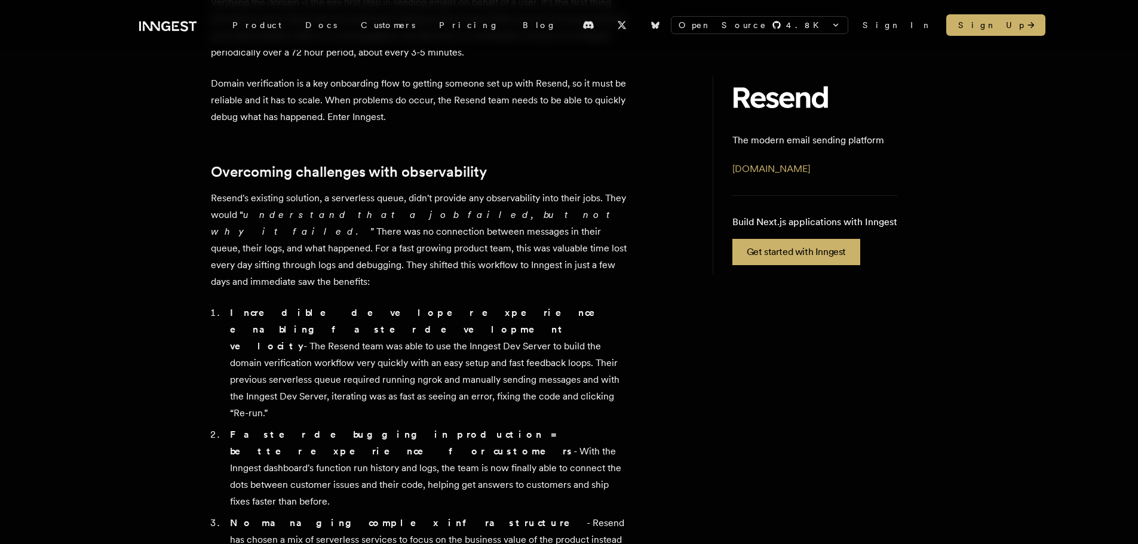
scroll to position [231, 0]
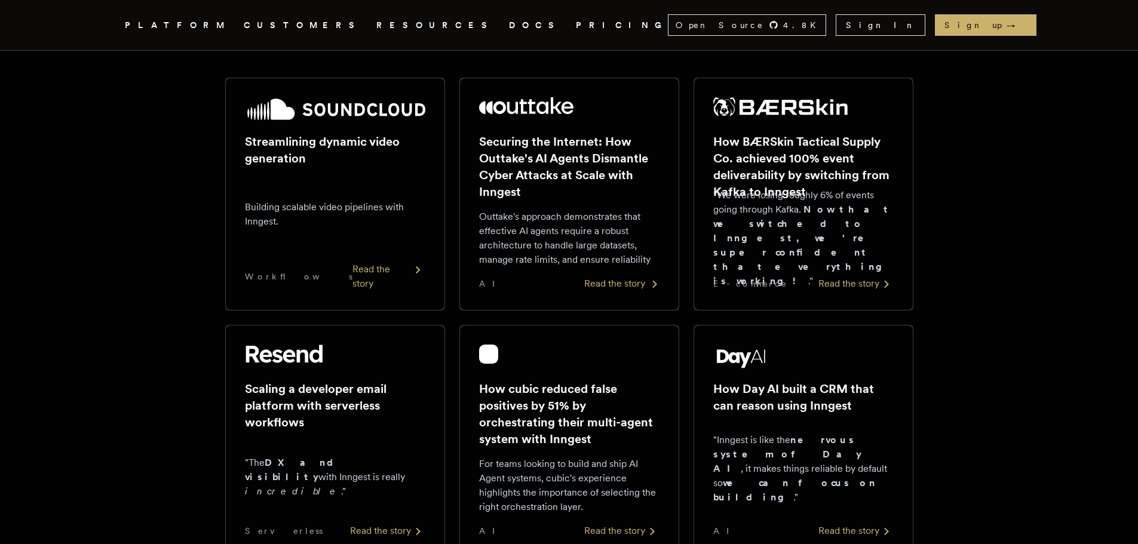
scroll to position [120, 0]
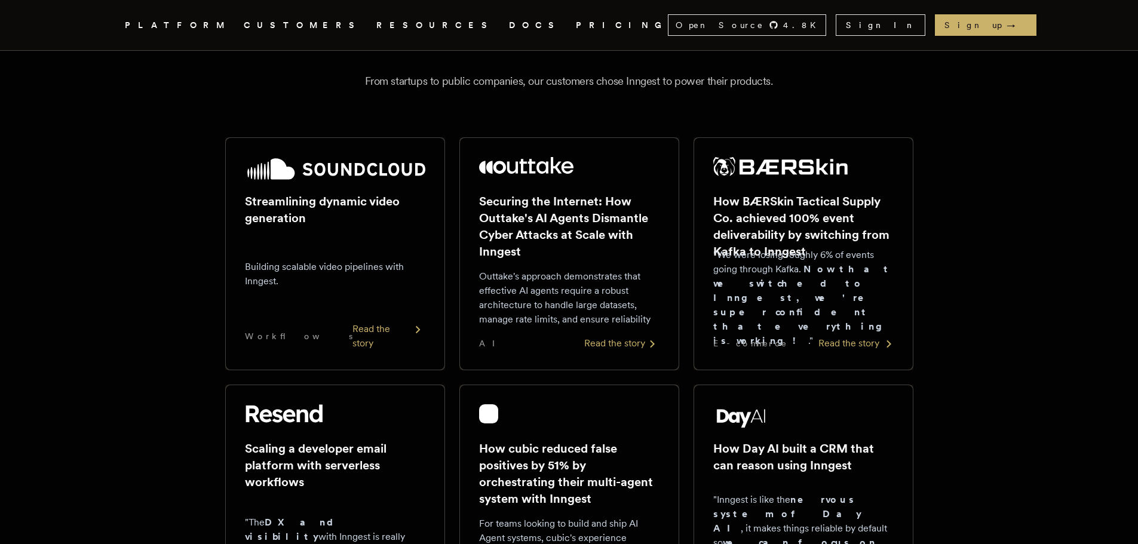
click at [831, 341] on div "Read the story" at bounding box center [856, 343] width 75 height 14
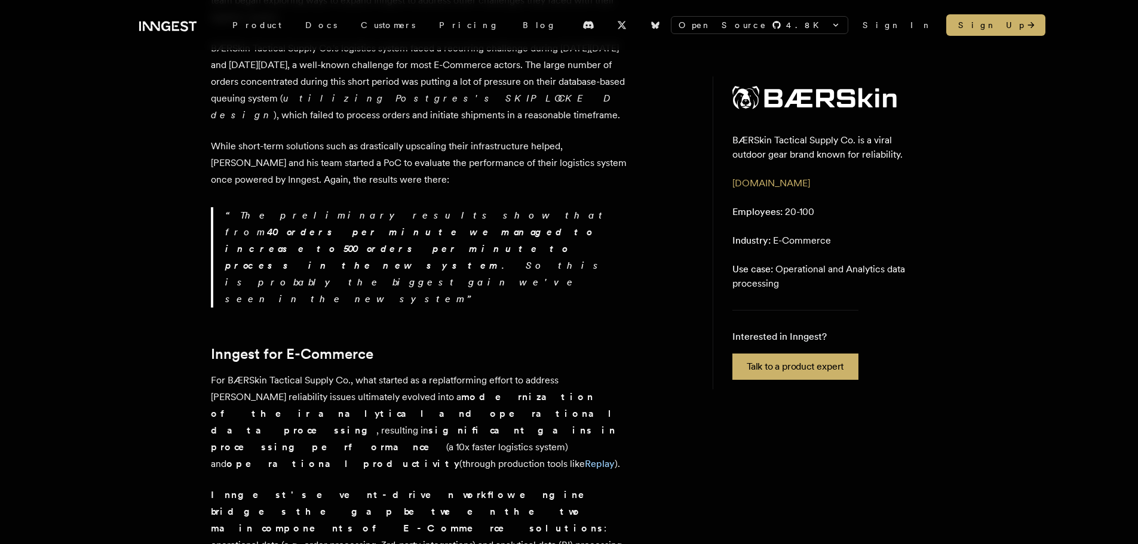
scroll to position [2211, 0]
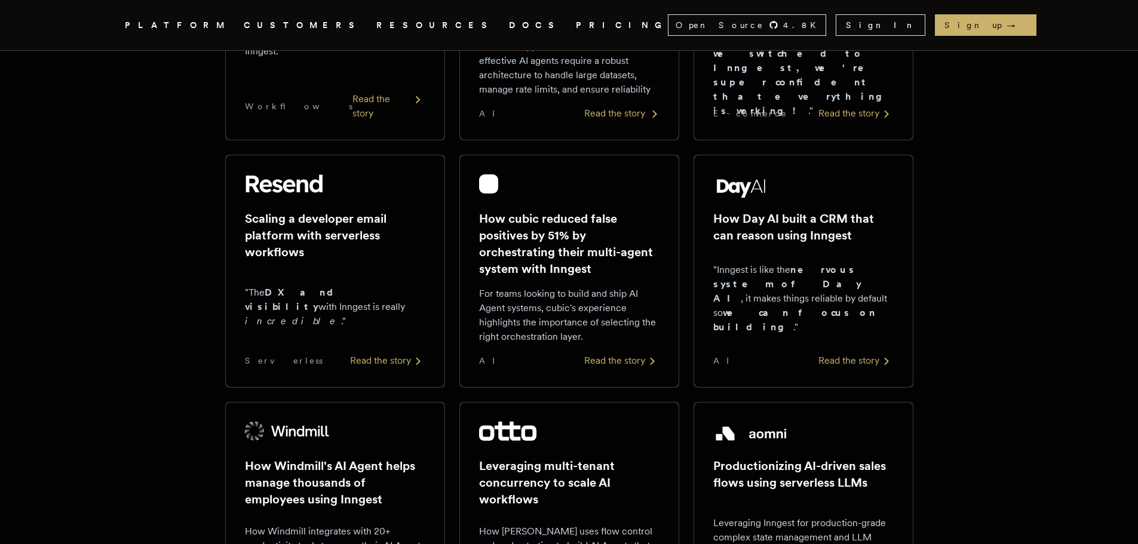
scroll to position [359, 0]
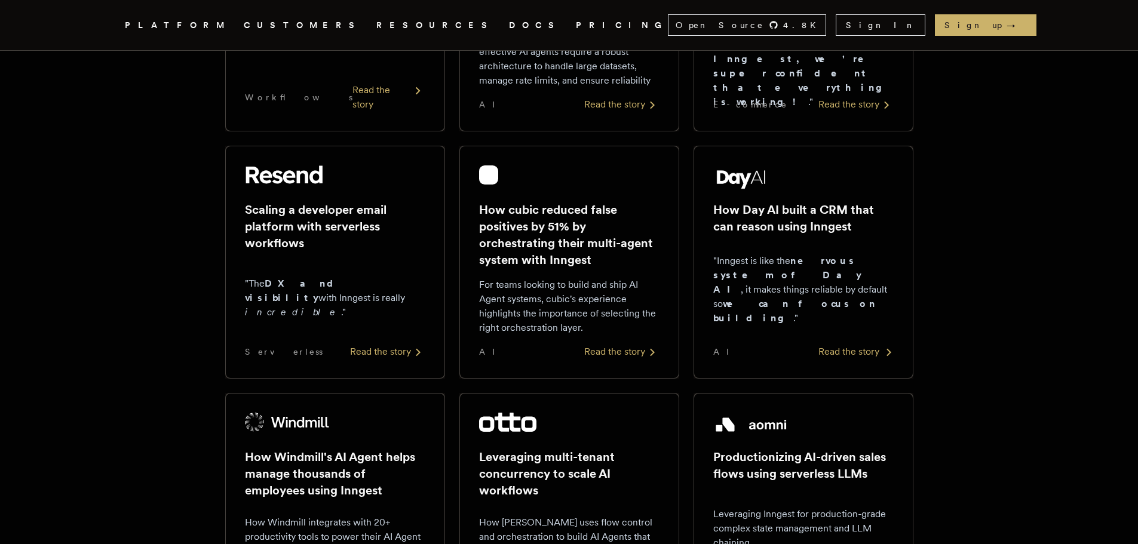
click at [852, 350] on div "Read the story" at bounding box center [856, 352] width 75 height 14
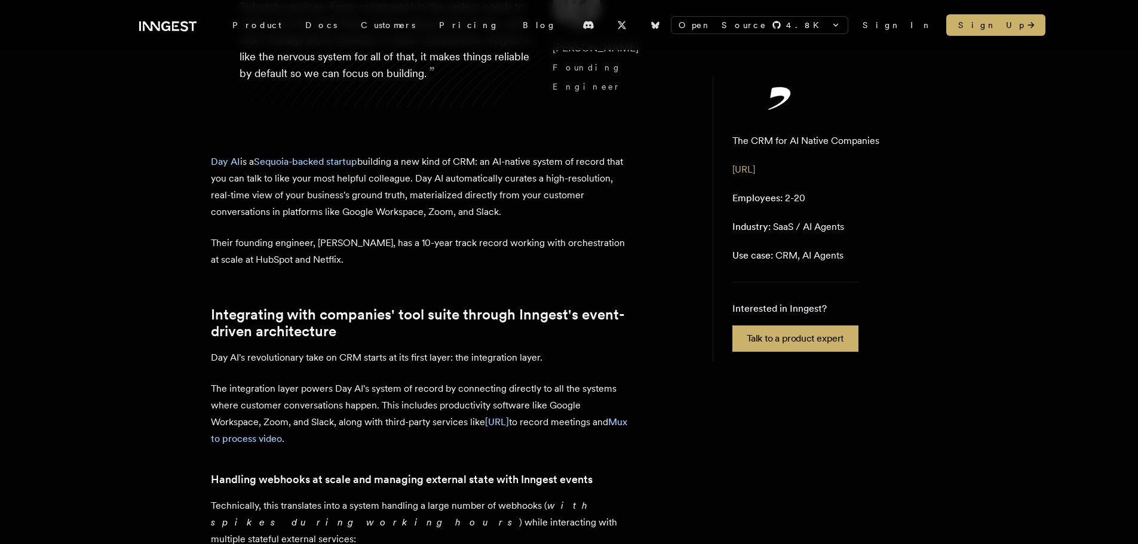
scroll to position [239, 0]
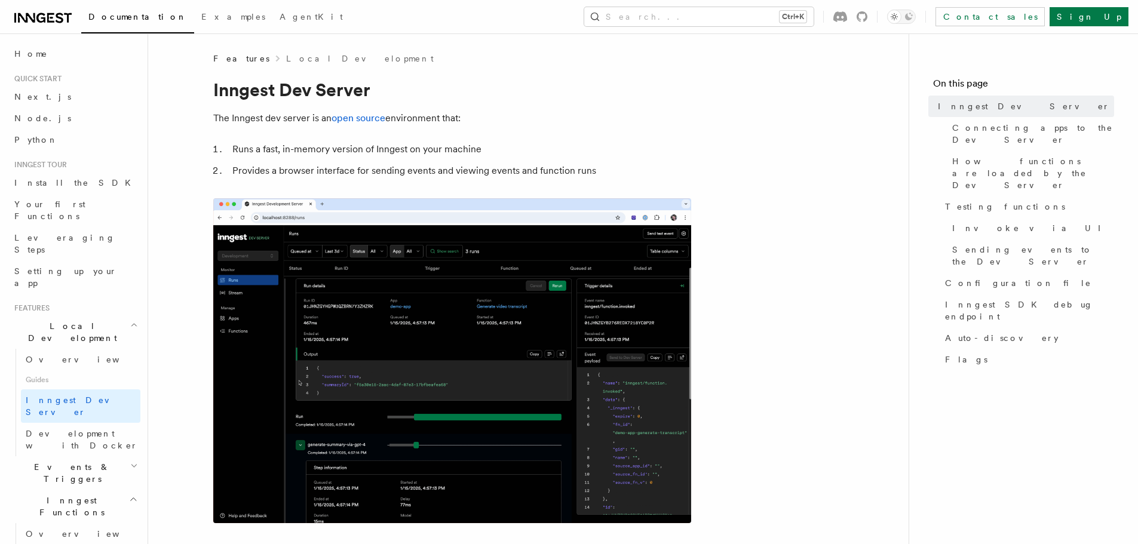
click at [67, 10] on link at bounding box center [42, 16] width 57 height 17
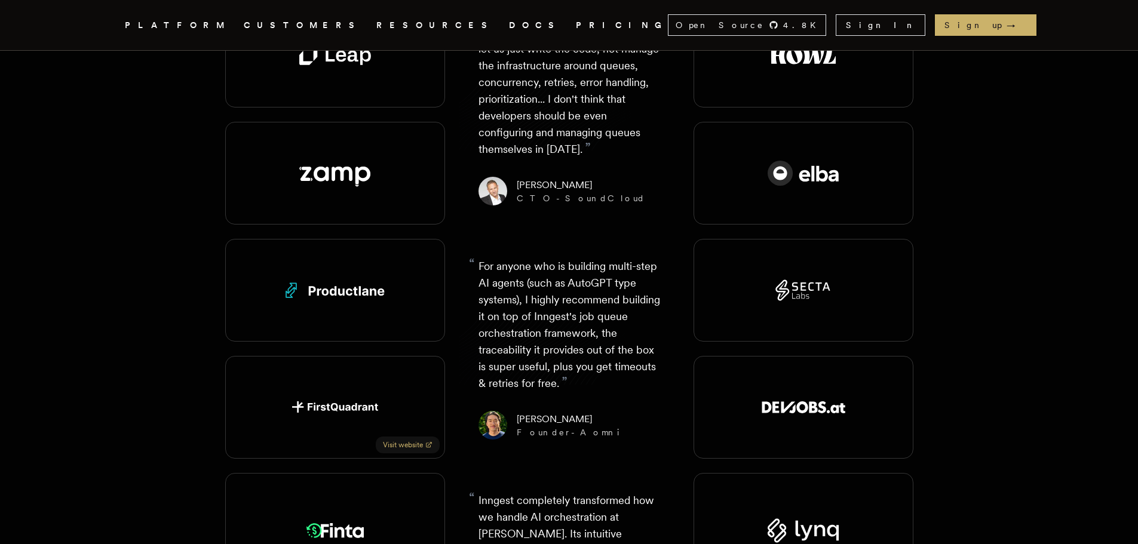
scroll to position [1912, 0]
click at [398, 438] on link "Visit website" at bounding box center [408, 446] width 64 height 17
